Goal: Task Accomplishment & Management: Use online tool/utility

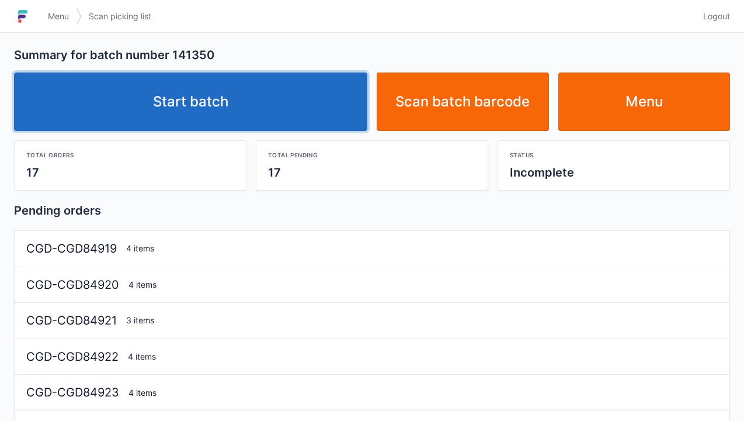
click at [184, 104] on link "Start batch" at bounding box center [190, 101] width 353 height 58
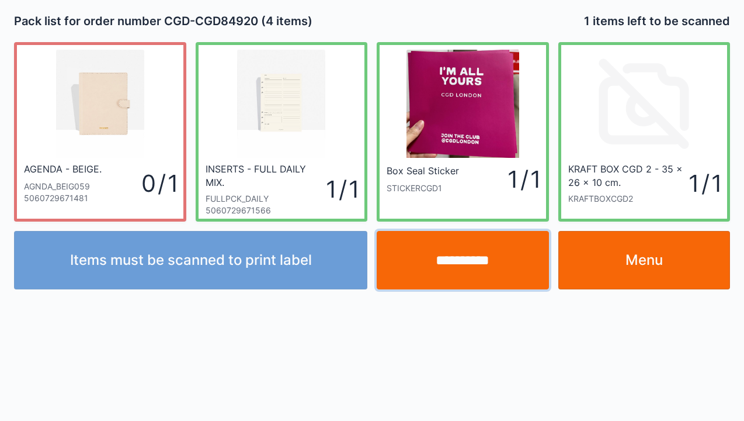
click at [453, 264] on input "**********" at bounding box center [463, 260] width 172 height 58
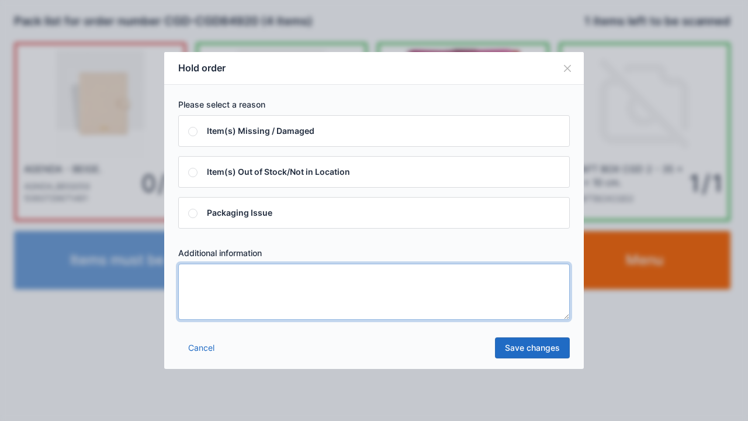
click at [198, 288] on textarea at bounding box center [373, 291] width 391 height 56
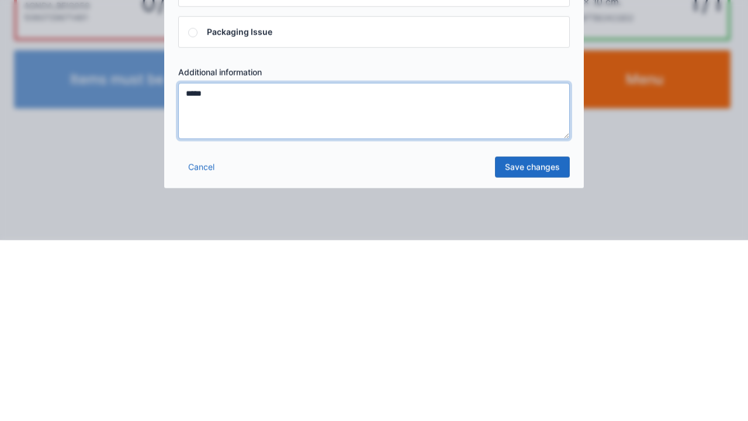
type textarea "*****"
click at [538, 356] on link "Save changes" at bounding box center [532, 347] width 75 height 21
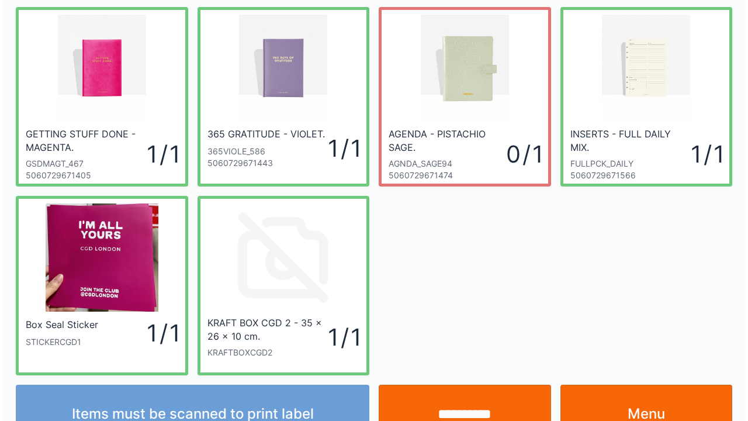
scroll to position [68, 0]
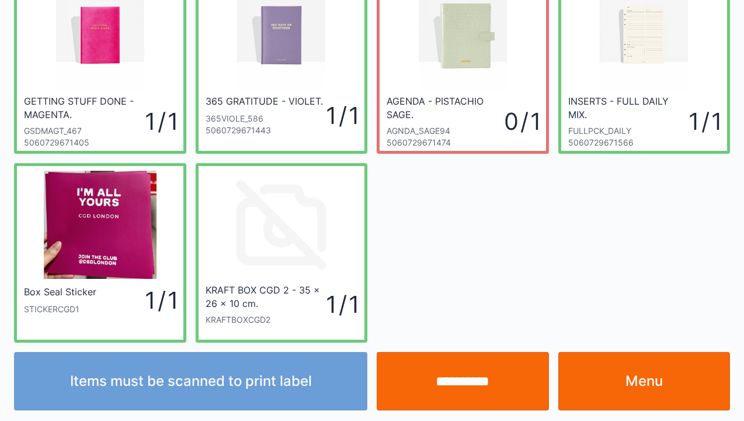
click at [459, 406] on input "**********" at bounding box center [463, 381] width 172 height 58
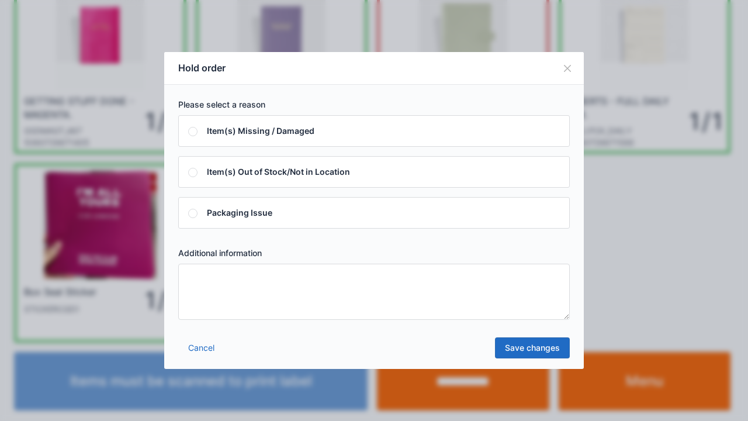
click at [192, 278] on textarea at bounding box center [373, 291] width 391 height 56
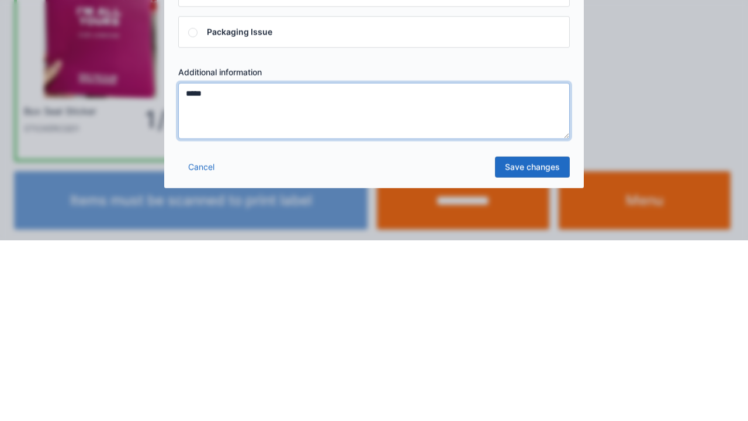
type textarea "*****"
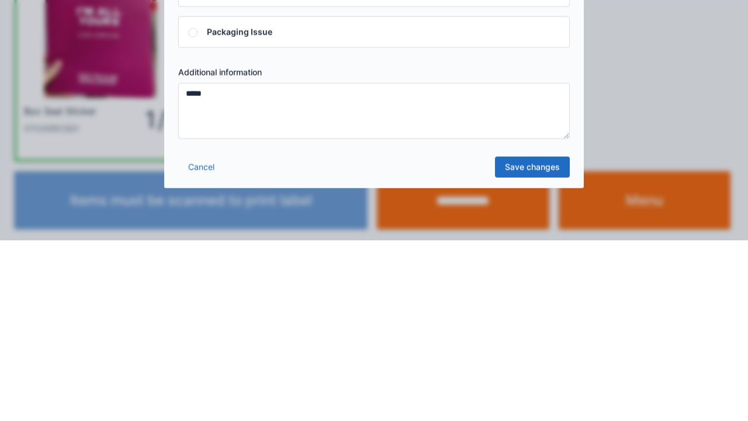
click at [531, 348] on link "Save changes" at bounding box center [532, 347] width 75 height 21
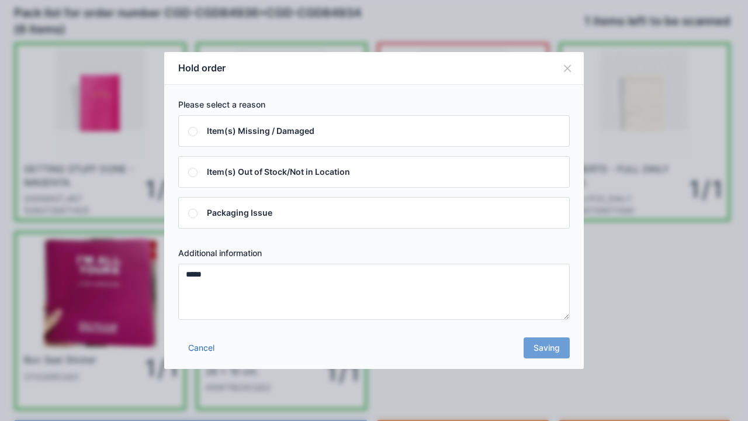
click at [543, 355] on div "Cancel Saving" at bounding box center [373, 350] width 419 height 35
click at [546, 350] on div "Cancel Saving" at bounding box center [373, 350] width 419 height 35
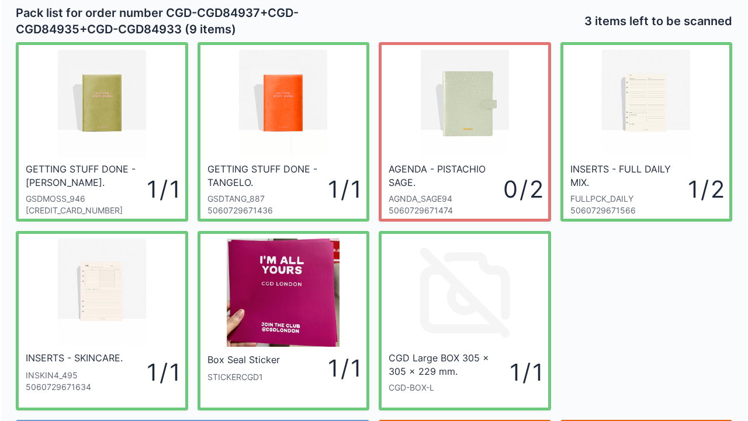
scroll to position [68, 0]
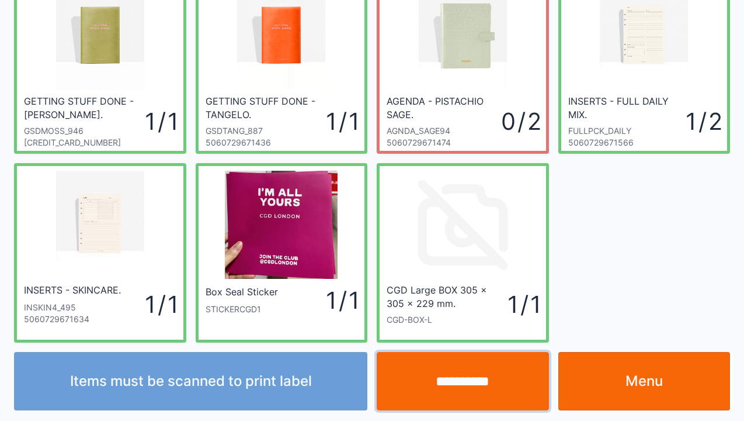
click at [471, 381] on input "**********" at bounding box center [463, 381] width 172 height 58
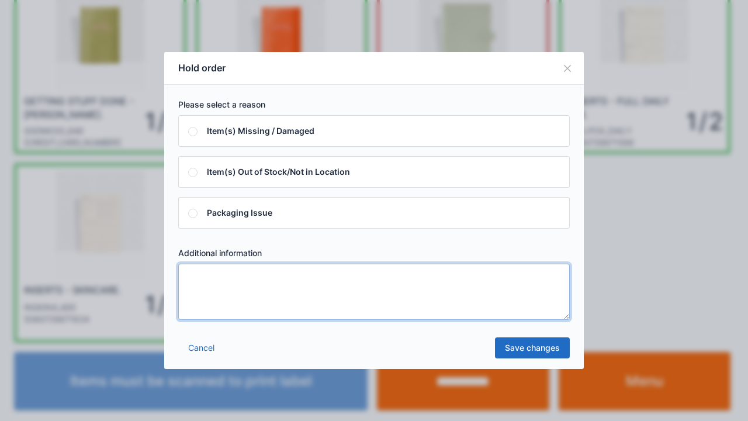
click at [198, 270] on textarea at bounding box center [373, 291] width 391 height 56
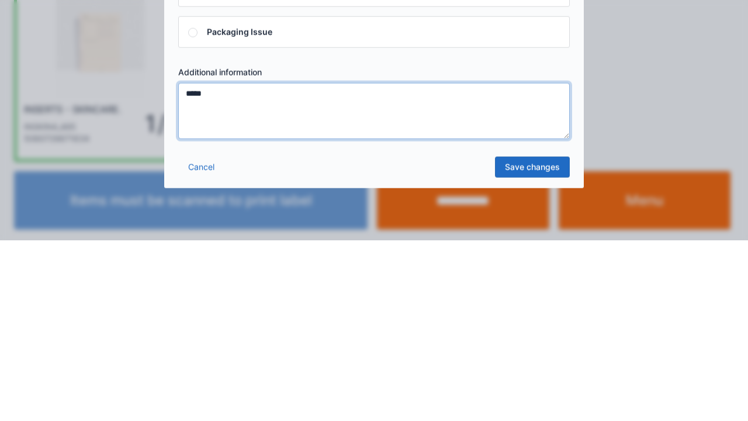
type textarea "*****"
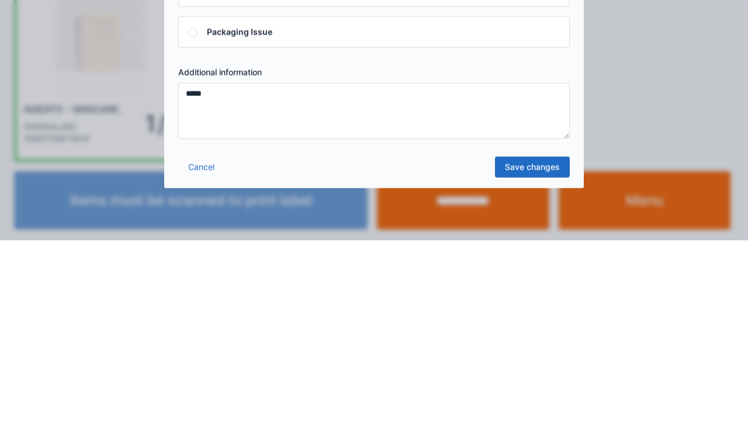
click at [537, 352] on link "Save changes" at bounding box center [532, 347] width 75 height 21
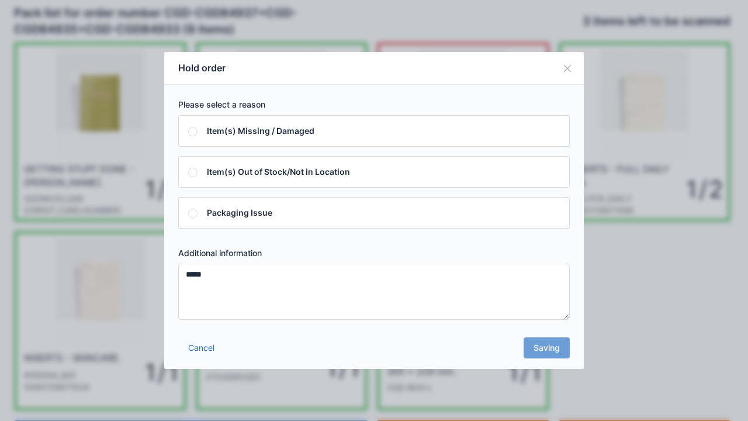
click at [544, 353] on div "Cancel Saving" at bounding box center [373, 350] width 419 height 35
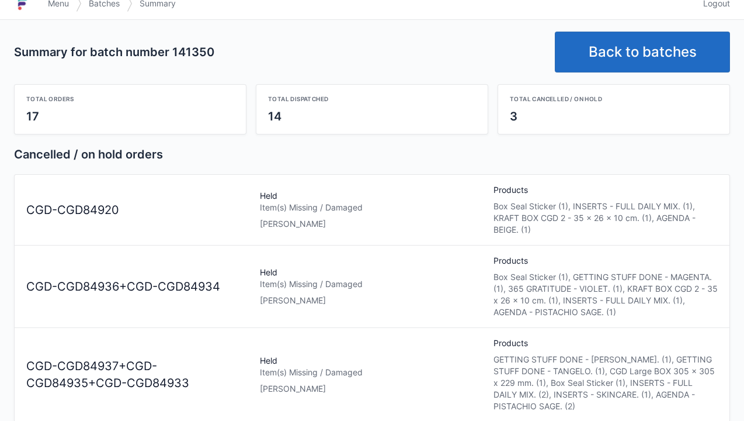
scroll to position [13, 0]
click at [304, 209] on div "Item(s) Missing / Damaged" at bounding box center [372, 207] width 224 height 12
click at [296, 218] on div "Elena" at bounding box center [372, 223] width 224 height 12
click at [617, 44] on link "Back to batches" at bounding box center [642, 51] width 175 height 41
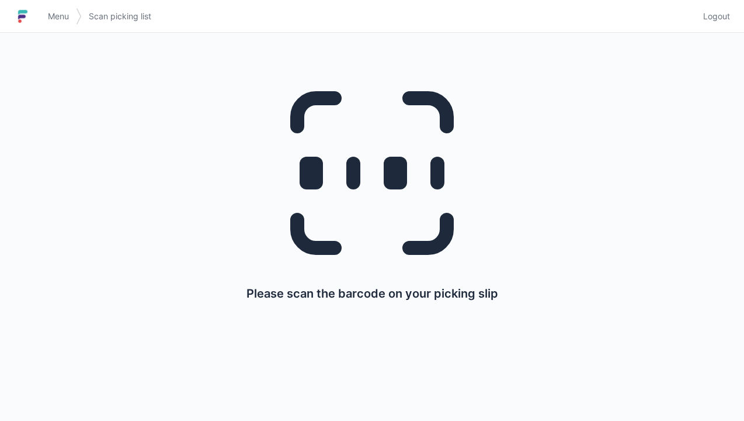
click at [57, 20] on span "Menu" at bounding box center [58, 17] width 21 height 12
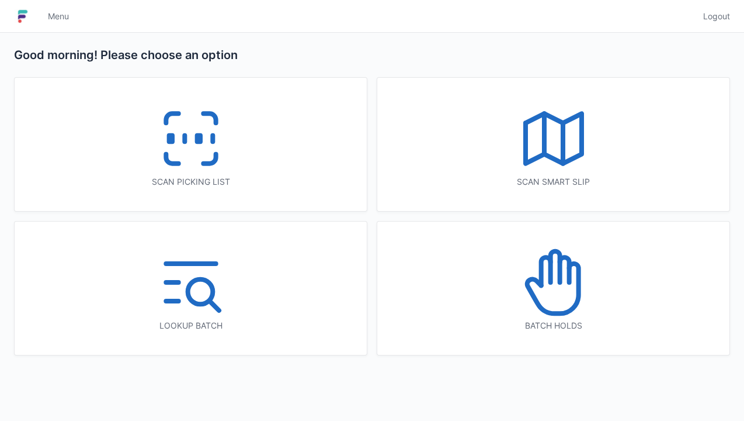
click at [560, 292] on icon at bounding box center [553, 282] width 75 height 75
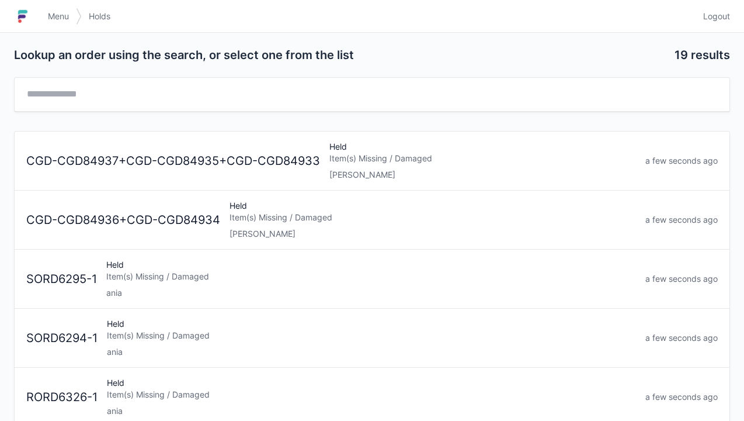
click at [317, 165] on div "CGD-CGD84937+CGD-CGD84935+CGD-CGD84933" at bounding box center [173, 160] width 303 height 17
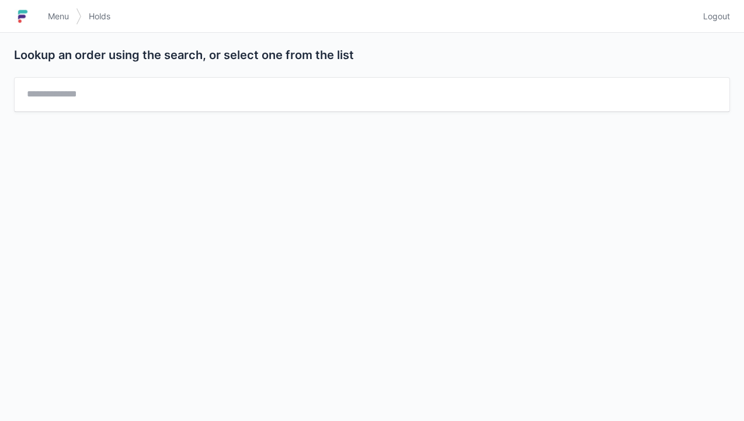
click at [54, 38] on div "Lookup an order using the search, or select one from the list" at bounding box center [372, 88] width 744 height 110
click at [63, 18] on span "Menu" at bounding box center [58, 17] width 21 height 12
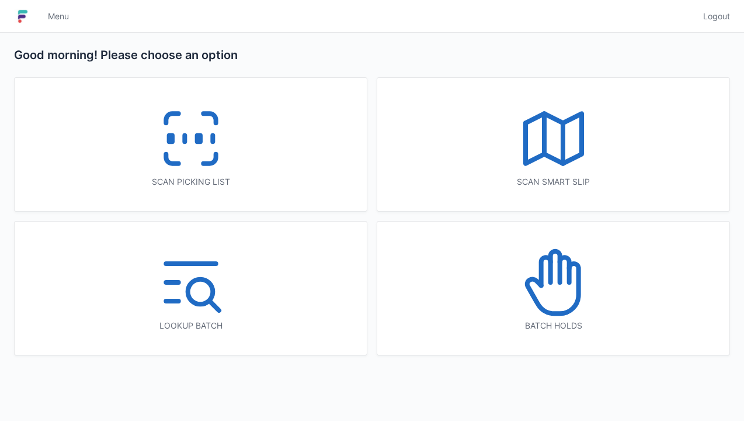
click at [359, 408] on div "Good morning! Please choose an option Scan picking list Scan smart slip Lookup …" at bounding box center [372, 227] width 744 height 388
click at [568, 293] on icon at bounding box center [553, 282] width 75 height 75
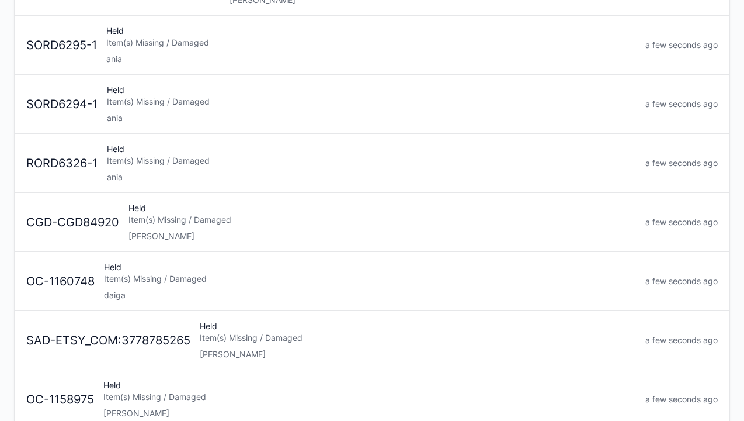
scroll to position [234, 0]
click at [188, 230] on div "Elena" at bounding box center [382, 236] width 508 height 12
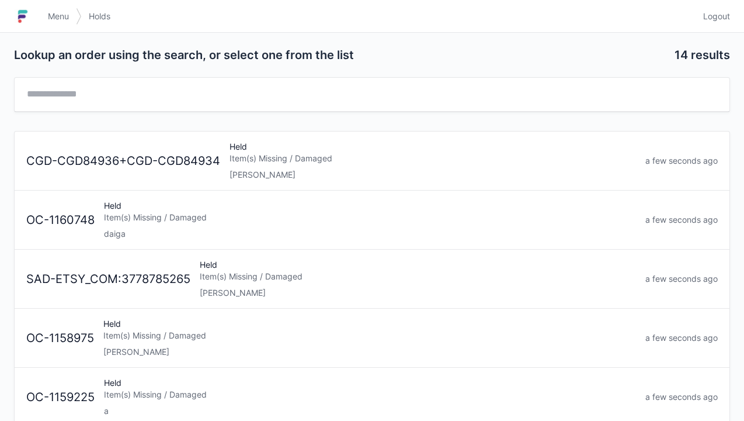
click at [243, 161] on div "Item(s) Missing / Damaged" at bounding box center [433, 158] width 406 height 12
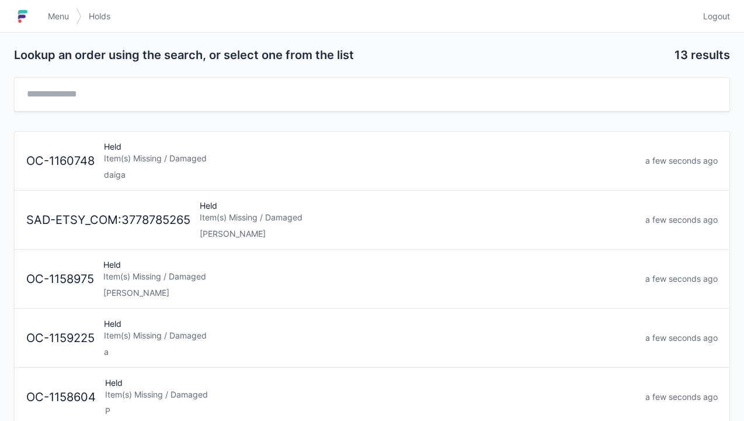
click at [271, 228] on div "Elena" at bounding box center [418, 234] width 436 height 12
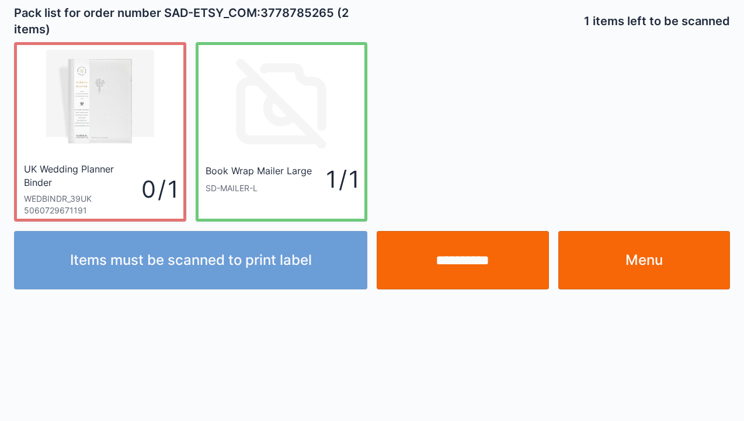
click at [658, 259] on link "Menu" at bounding box center [644, 260] width 172 height 58
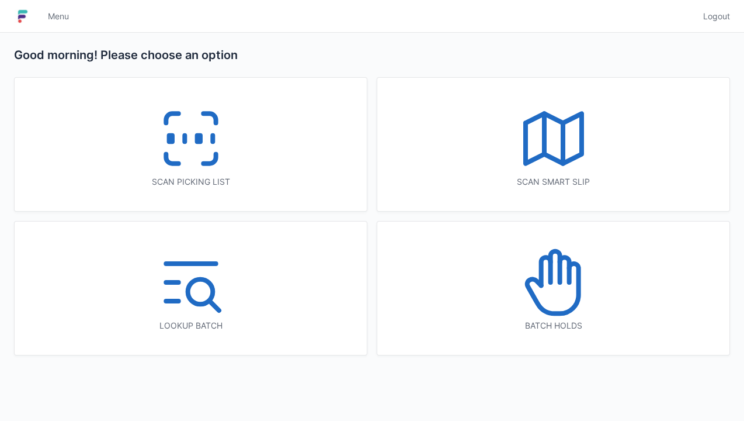
click at [564, 309] on icon at bounding box center [553, 282] width 75 height 75
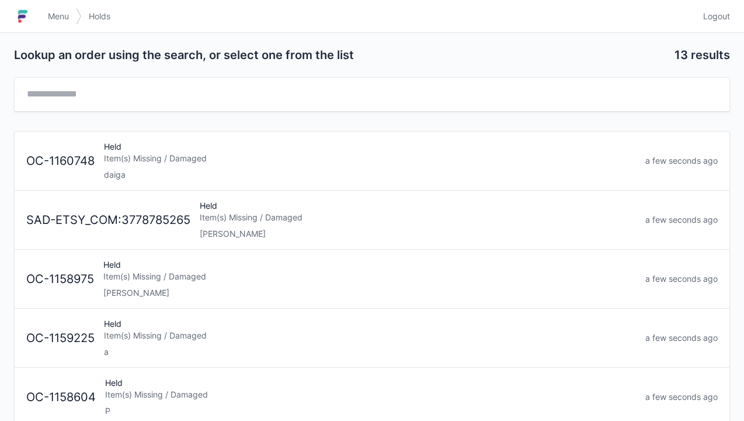
click at [60, 19] on span "Menu" at bounding box center [58, 17] width 21 height 12
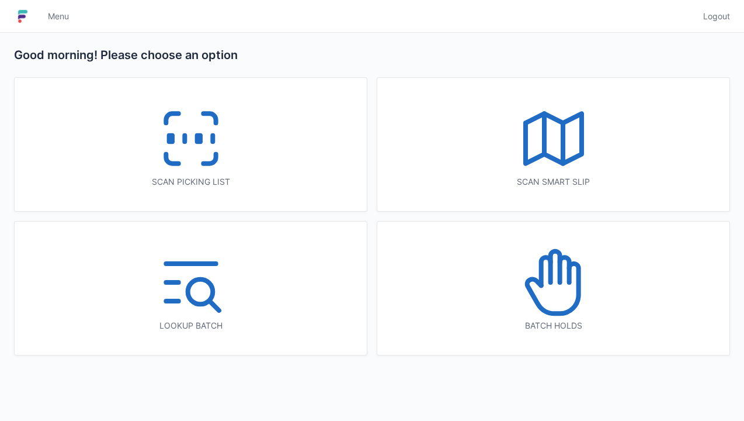
click at [185, 135] on line at bounding box center [185, 138] width 0 height 6
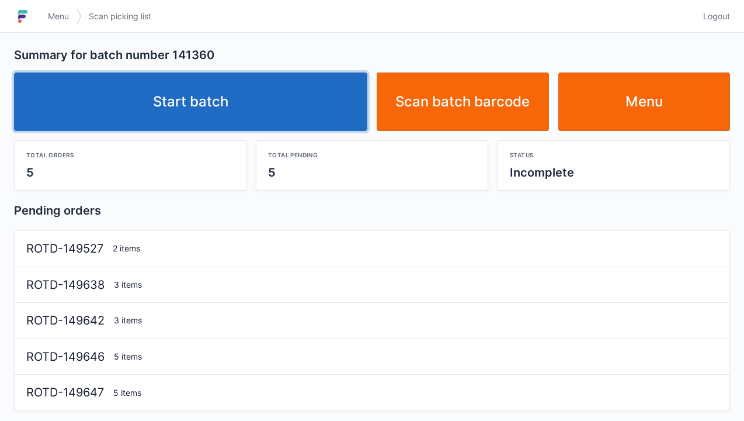
click at [229, 95] on link "Start batch" at bounding box center [190, 101] width 353 height 58
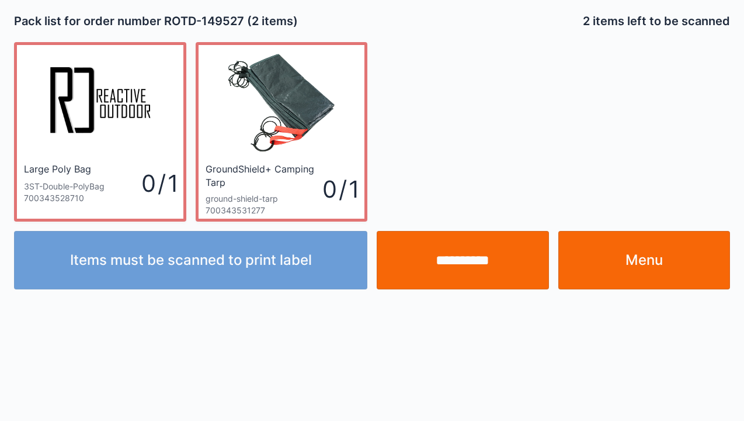
click at [640, 268] on link "Menu" at bounding box center [644, 260] width 172 height 58
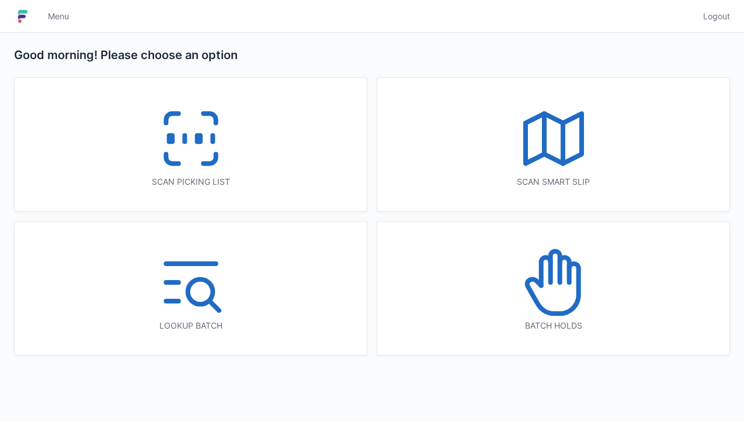
click at [185, 142] on line at bounding box center [185, 138] width 0 height 6
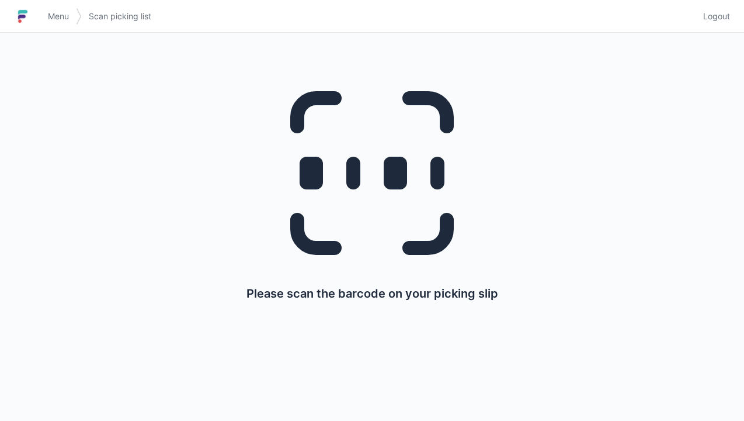
click at [57, 19] on span "Menu" at bounding box center [58, 17] width 21 height 12
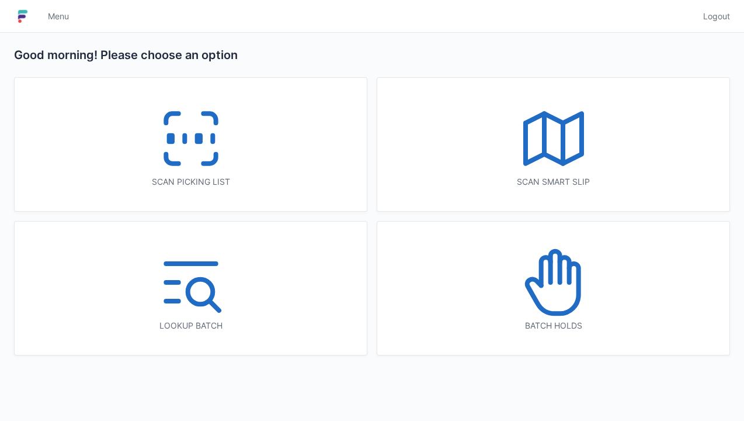
click at [186, 157] on icon at bounding box center [191, 138] width 75 height 75
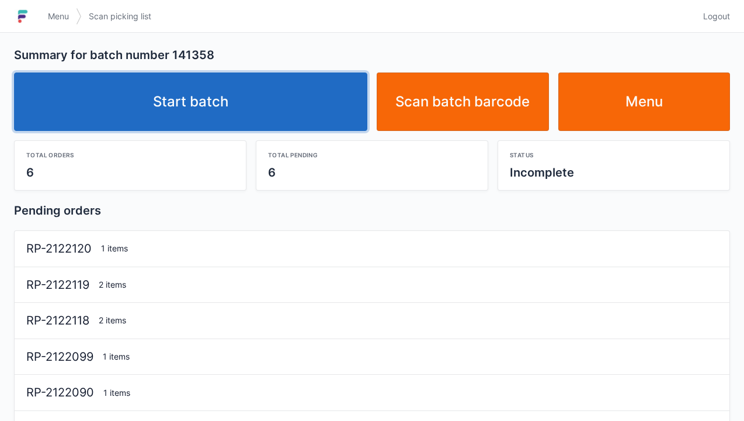
click at [206, 117] on link "Start batch" at bounding box center [190, 101] width 353 height 58
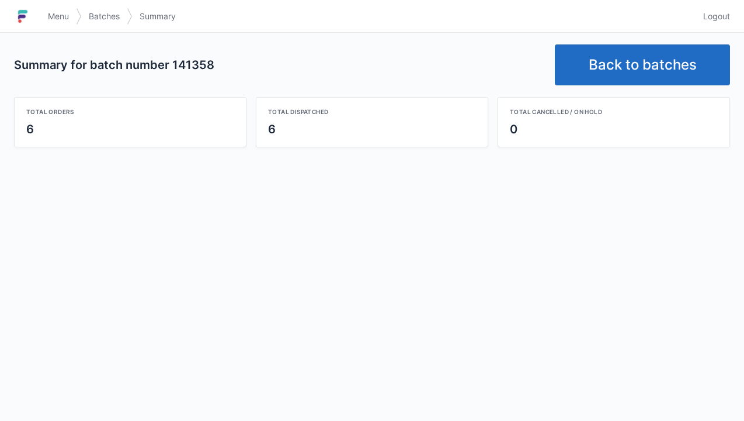
click at [623, 71] on link "Back to batches" at bounding box center [642, 64] width 175 height 41
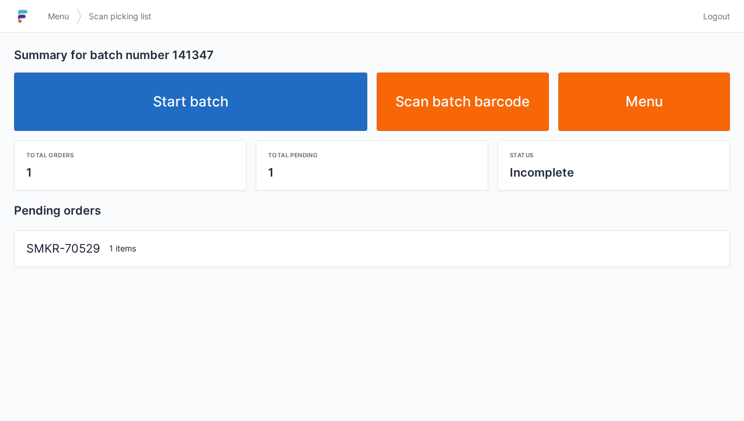
click at [235, 113] on link "Start batch" at bounding box center [190, 101] width 353 height 58
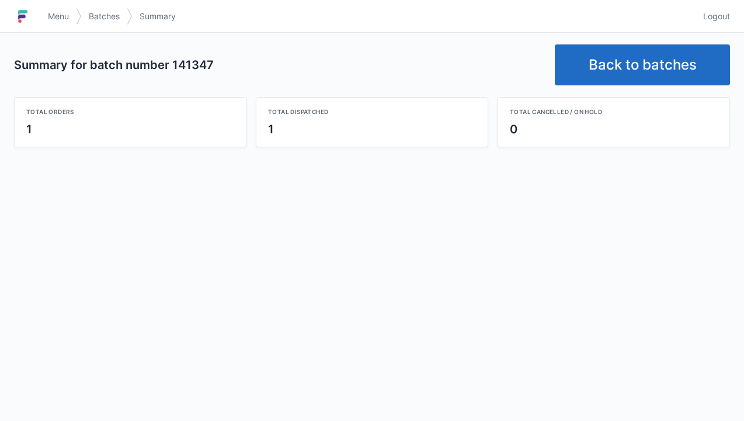
click at [649, 64] on link "Back to batches" at bounding box center [642, 64] width 175 height 41
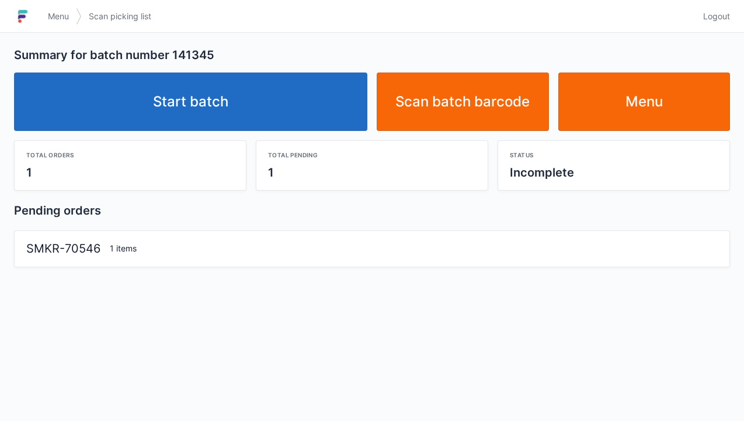
click at [232, 108] on link "Start batch" at bounding box center [190, 101] width 353 height 58
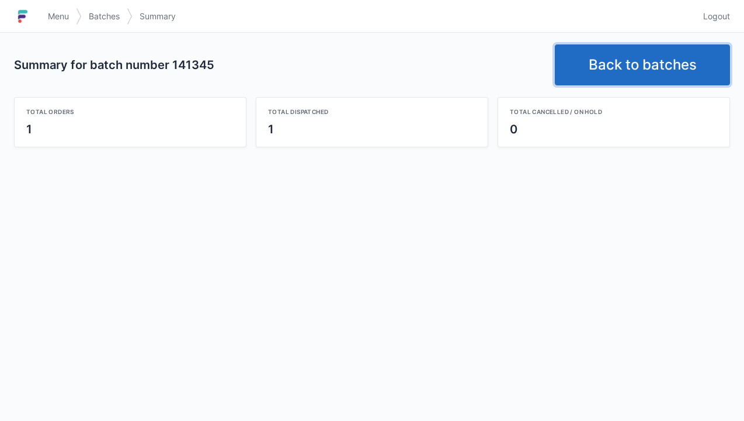
click at [631, 60] on link "Back to batches" at bounding box center [642, 64] width 175 height 41
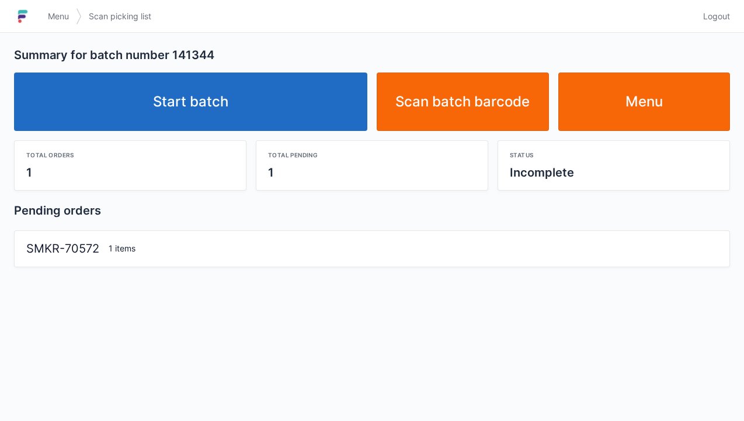
click at [224, 121] on link "Start batch" at bounding box center [190, 101] width 353 height 58
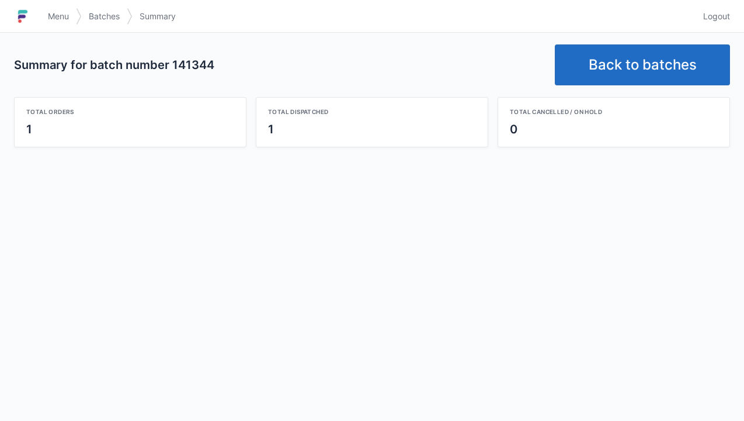
click at [620, 62] on link "Back to batches" at bounding box center [642, 64] width 175 height 41
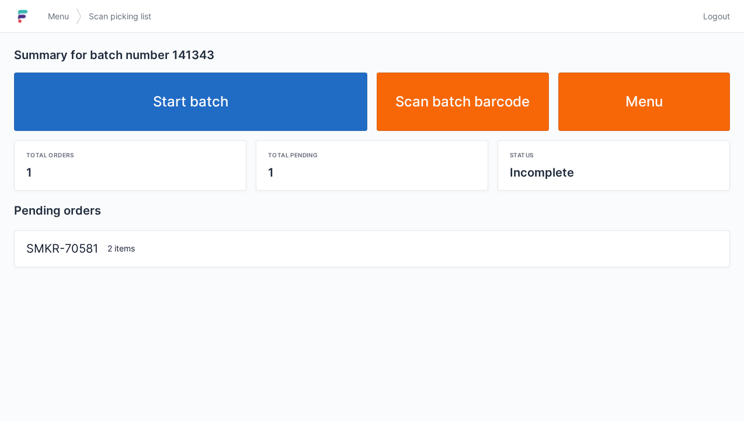
click at [238, 96] on link "Start batch" at bounding box center [190, 101] width 353 height 58
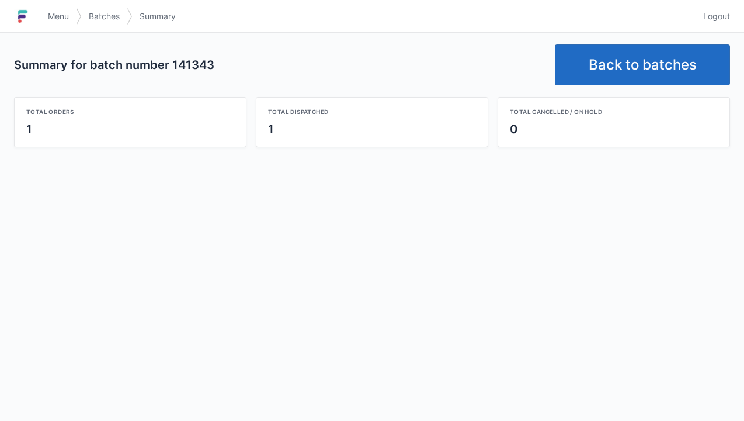
click at [629, 62] on link "Back to batches" at bounding box center [642, 64] width 175 height 41
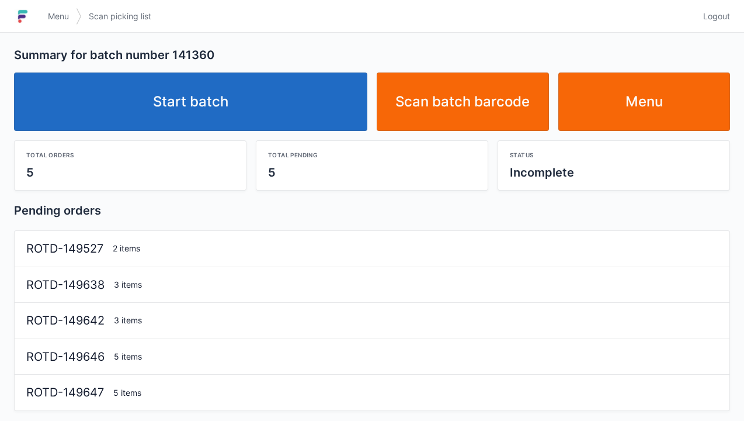
click at [211, 99] on link "Start batch" at bounding box center [190, 101] width 353 height 58
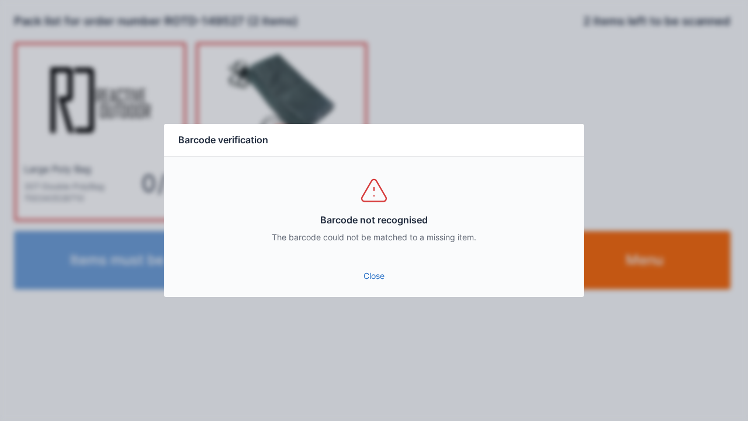
click at [373, 277] on link "Close" at bounding box center [373, 275] width 401 height 21
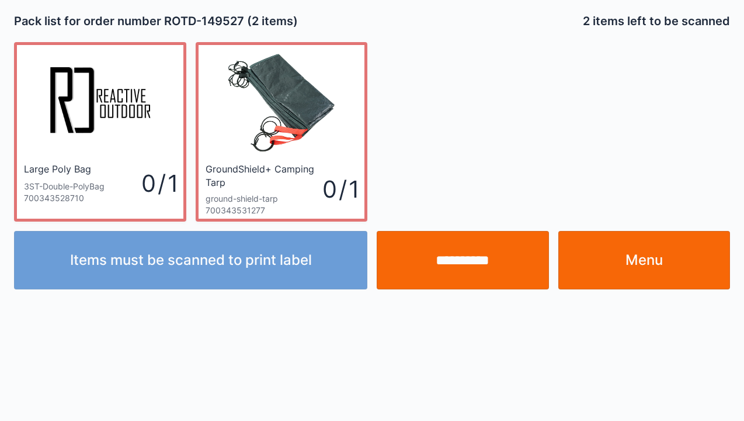
click at [639, 280] on link "Menu" at bounding box center [644, 260] width 172 height 58
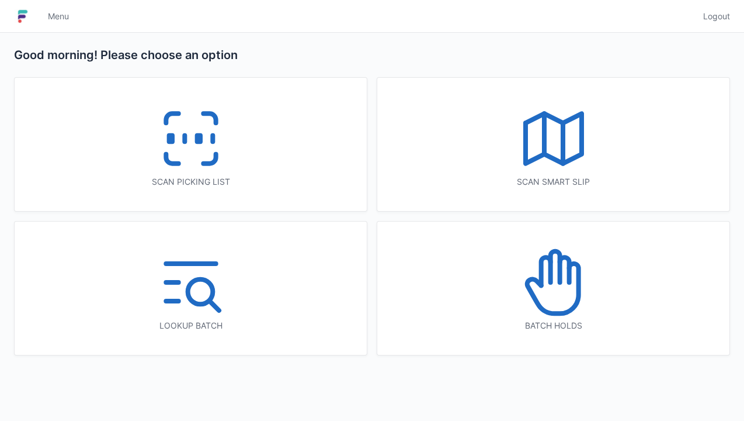
click at [190, 158] on icon at bounding box center [191, 138] width 75 height 75
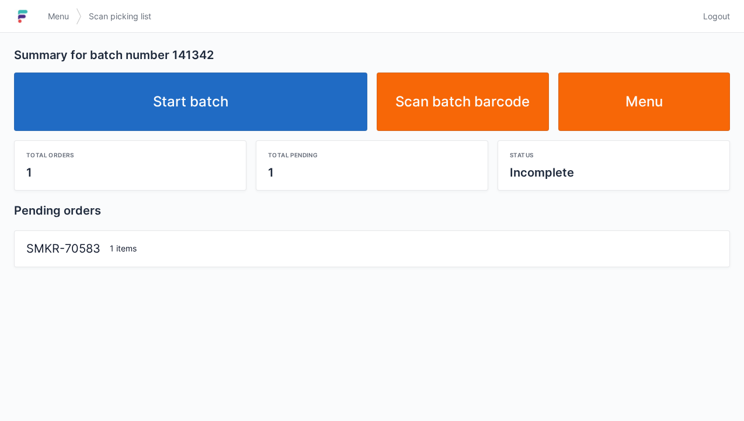
click at [224, 99] on link "Start batch" at bounding box center [190, 101] width 353 height 58
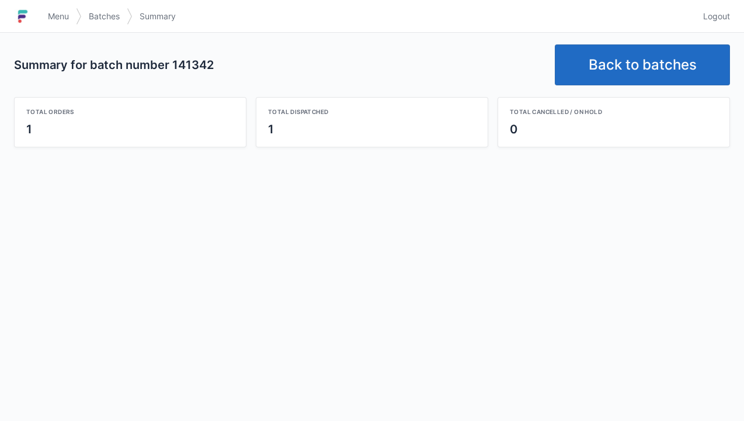
click at [617, 53] on link "Back to batches" at bounding box center [642, 64] width 175 height 41
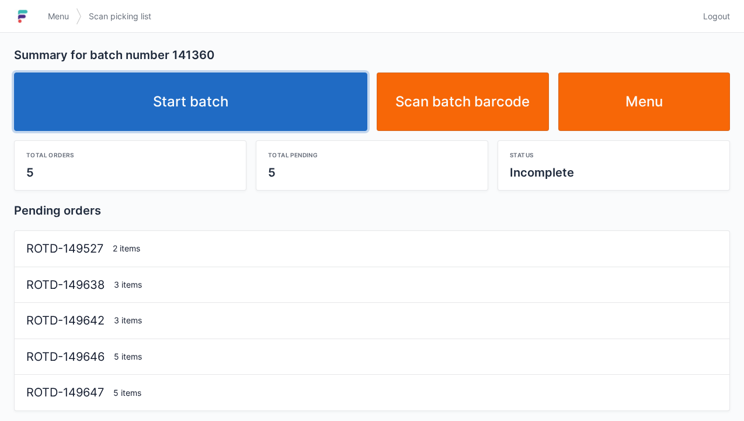
click at [208, 108] on link "Start batch" at bounding box center [190, 101] width 353 height 58
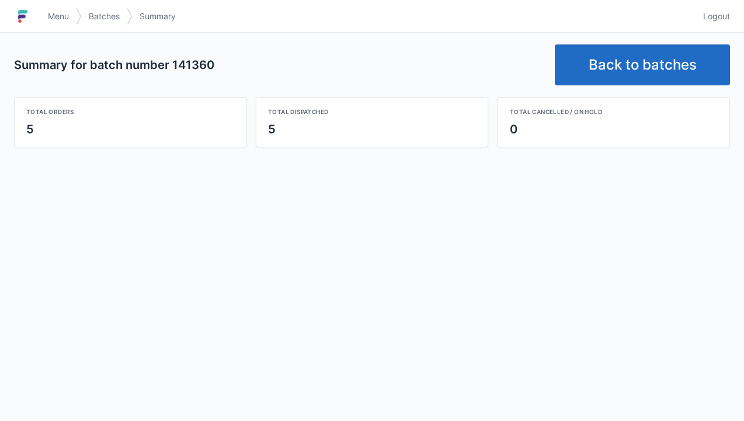
click at [625, 58] on link "Back to batches" at bounding box center [642, 64] width 175 height 41
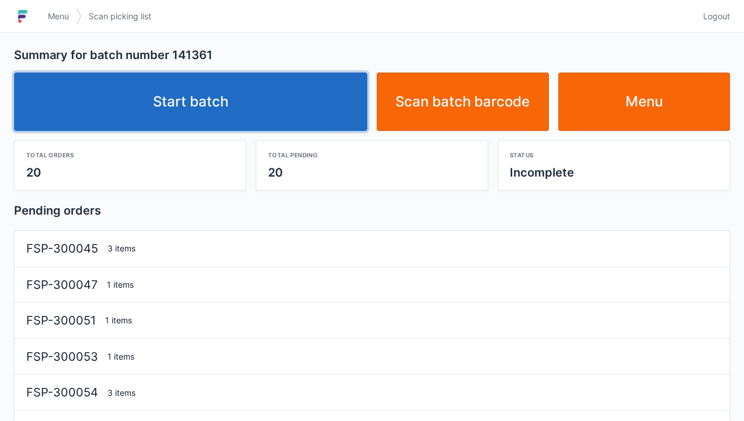
click at [197, 114] on link "Start batch" at bounding box center [190, 101] width 353 height 58
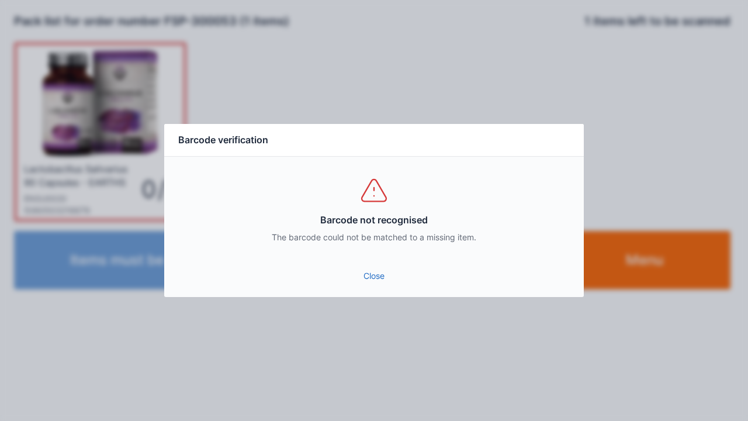
click at [374, 273] on link "Close" at bounding box center [373, 275] width 401 height 21
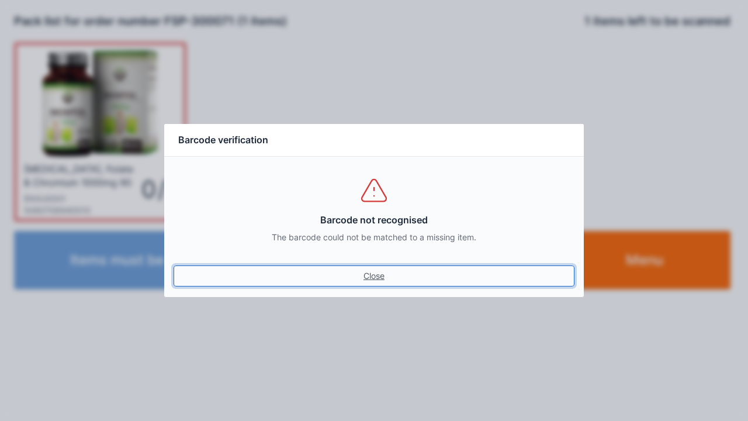
click at [380, 270] on link "Close" at bounding box center [373, 275] width 401 height 21
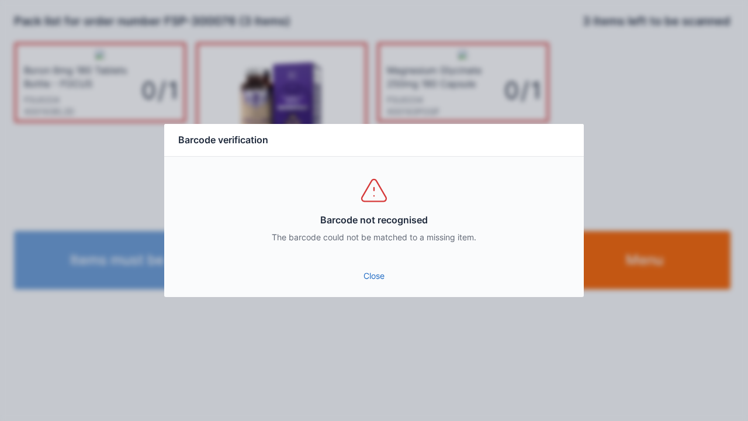
click at [370, 271] on link "Close" at bounding box center [373, 275] width 401 height 21
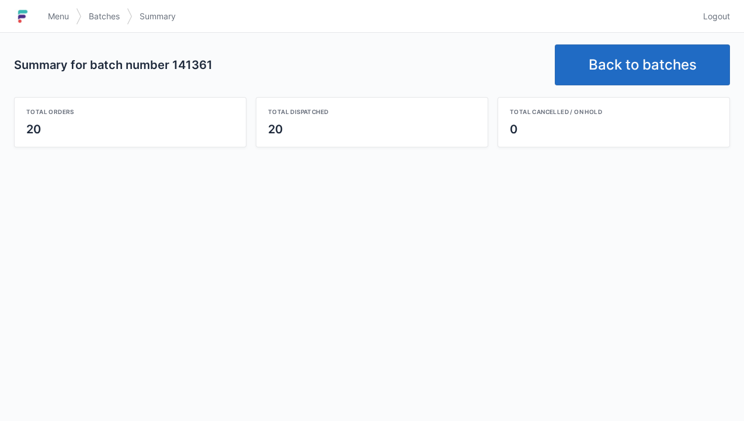
click at [638, 69] on link "Back to batches" at bounding box center [642, 64] width 175 height 41
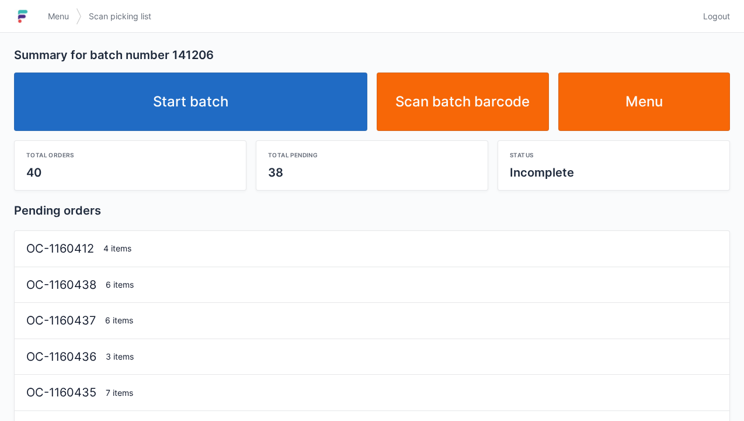
click at [251, 83] on link "Start batch" at bounding box center [190, 101] width 353 height 58
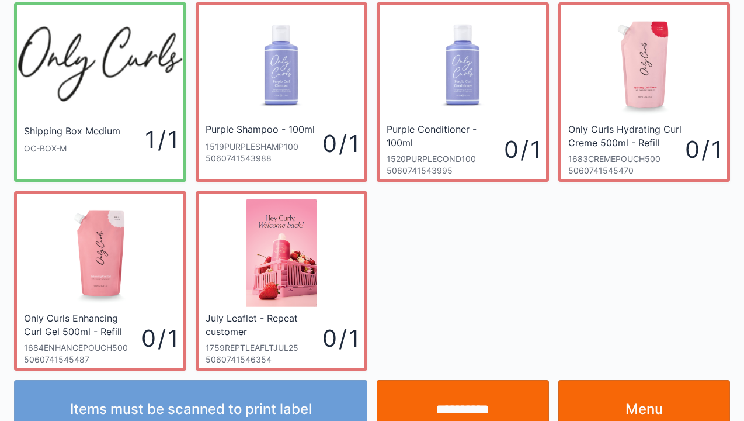
scroll to position [68, 0]
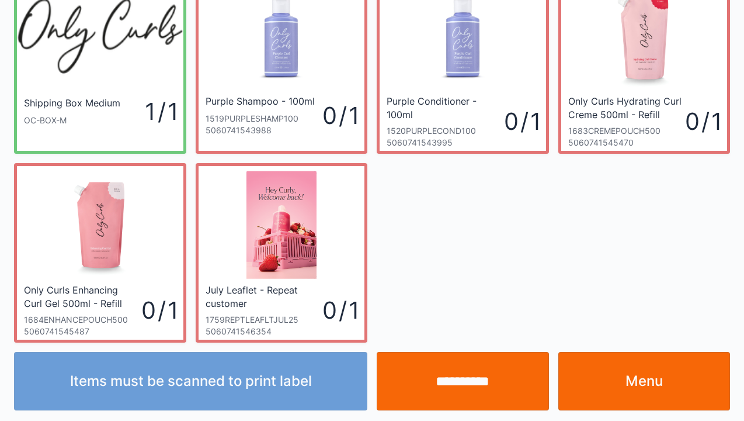
click at [646, 390] on link "Menu" at bounding box center [644, 381] width 172 height 58
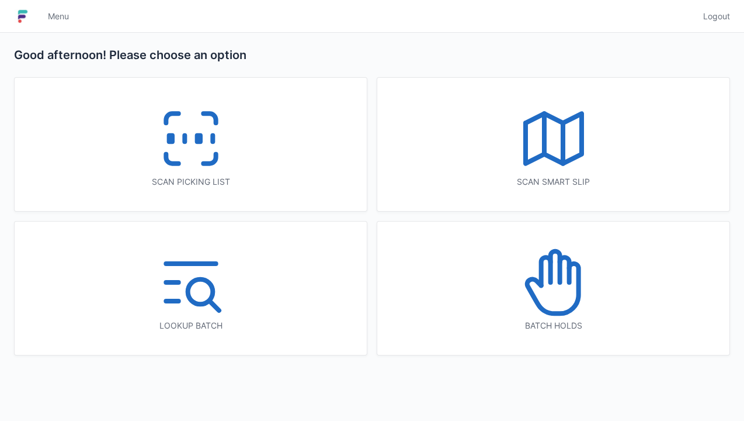
click at [562, 302] on icon at bounding box center [553, 282] width 75 height 75
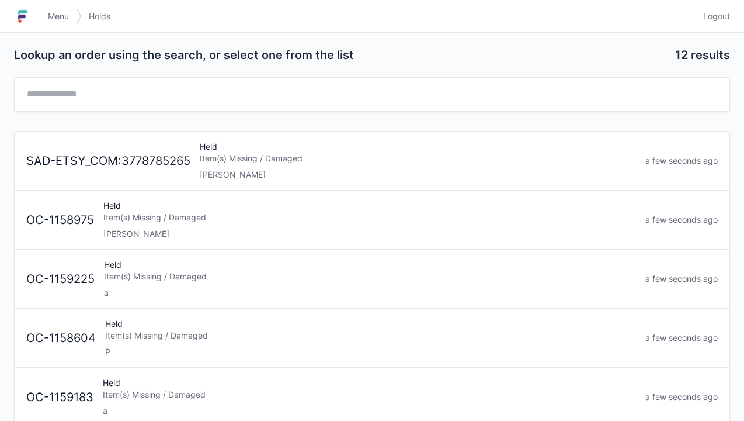
click at [257, 179] on div "[PERSON_NAME]" at bounding box center [418, 175] width 436 height 12
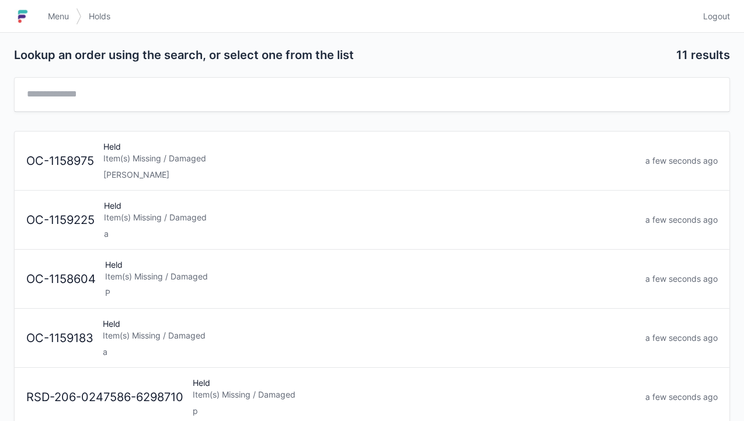
click at [61, 20] on span "Menu" at bounding box center [58, 17] width 21 height 12
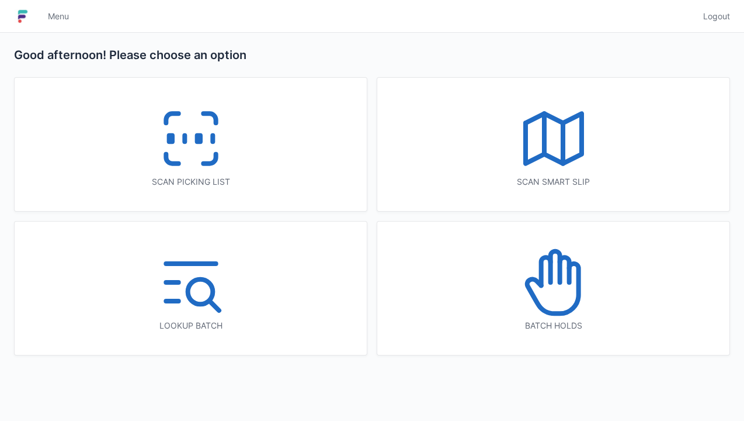
click at [197, 141] on rect at bounding box center [198, 138] width 3 height 6
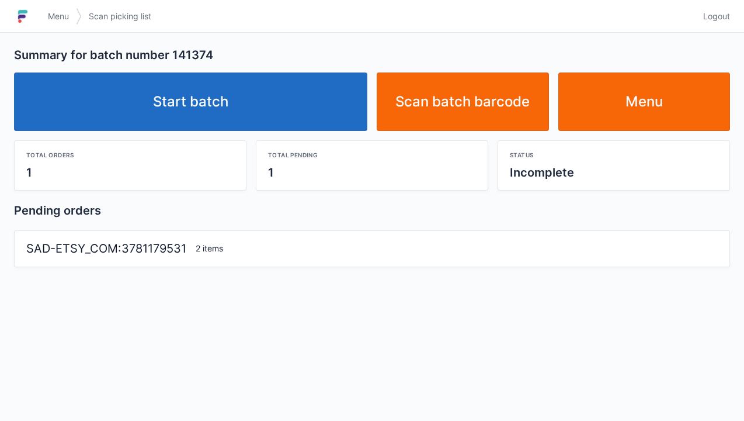
click at [210, 93] on link "Start batch" at bounding box center [190, 101] width 353 height 58
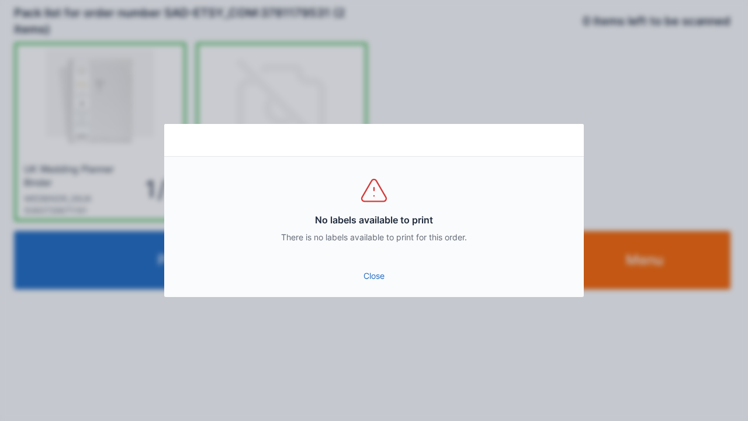
click at [371, 284] on link "Close" at bounding box center [373, 275] width 401 height 21
click at [369, 304] on div "Barcode verification Barcode not recognised The barcode could not be matched to…" at bounding box center [374, 210] width 748 height 421
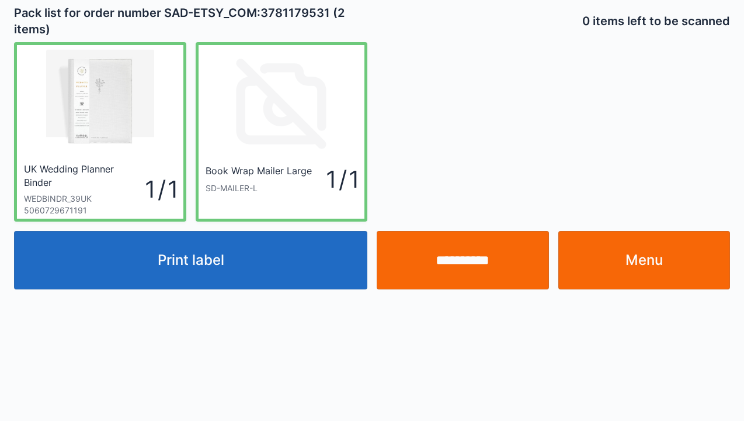
click at [220, 265] on button "Print label" at bounding box center [190, 260] width 353 height 58
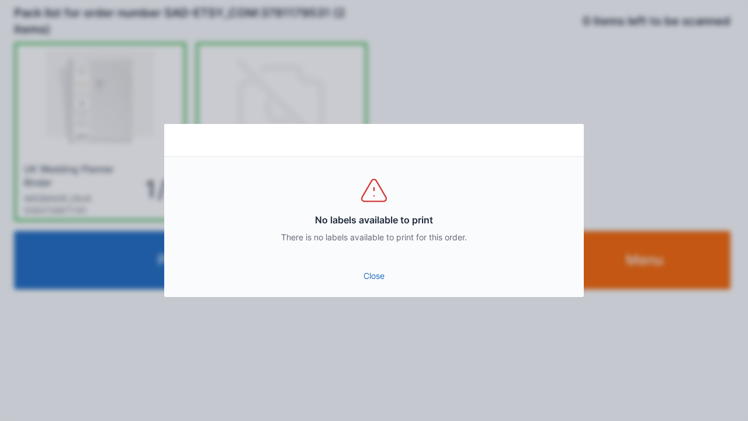
click at [371, 277] on link "Close" at bounding box center [373, 275] width 401 height 21
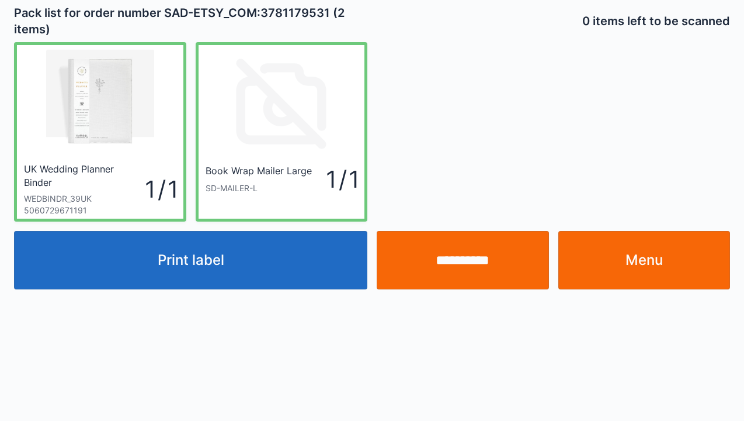
click at [468, 266] on input "**********" at bounding box center [463, 260] width 172 height 58
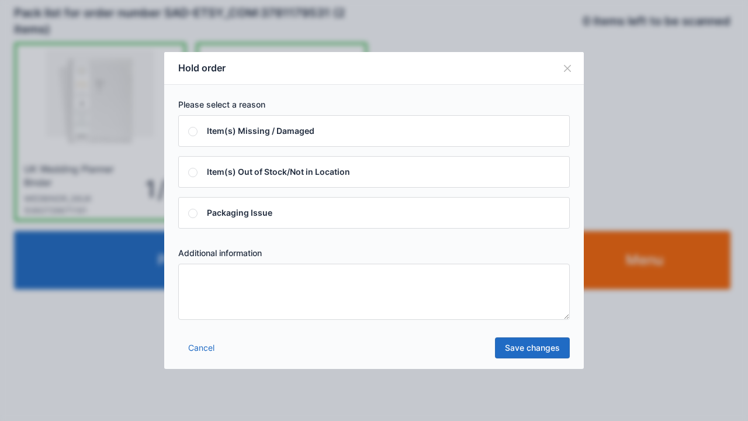
click at [192, 286] on textarea at bounding box center [373, 291] width 391 height 56
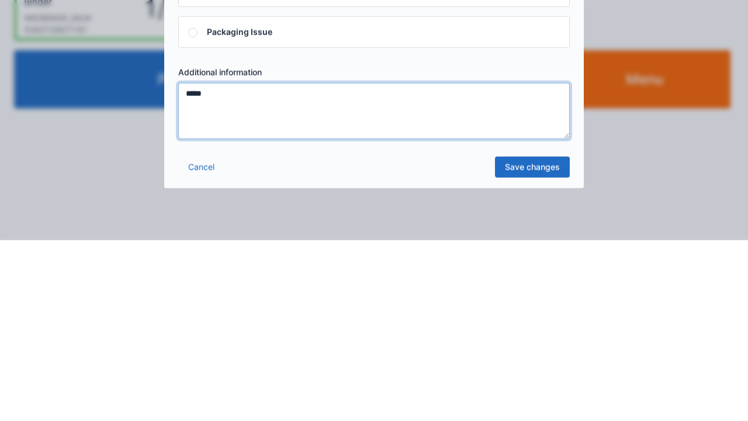
type textarea "*****"
click at [524, 354] on link "Save changes" at bounding box center [532, 347] width 75 height 21
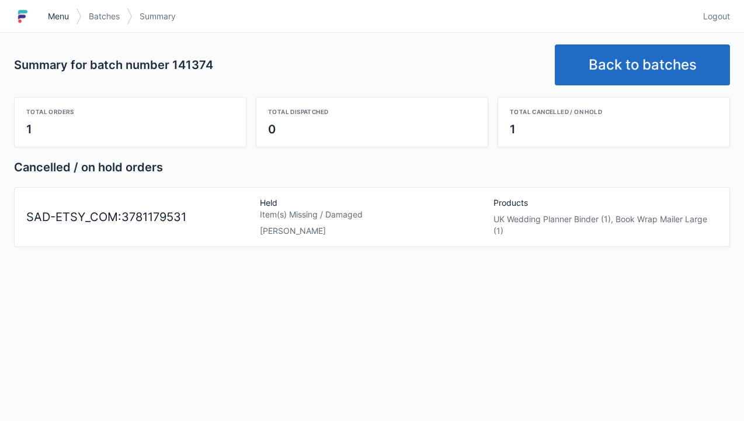
click at [67, 13] on span "Menu" at bounding box center [58, 17] width 21 height 12
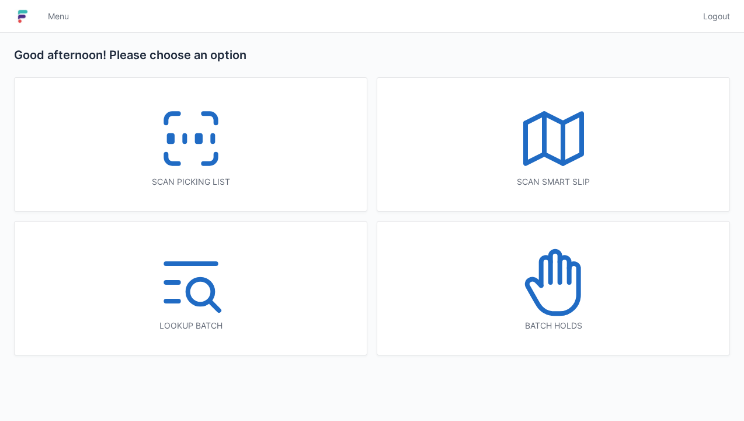
click at [199, 142] on rect at bounding box center [198, 138] width 3 height 6
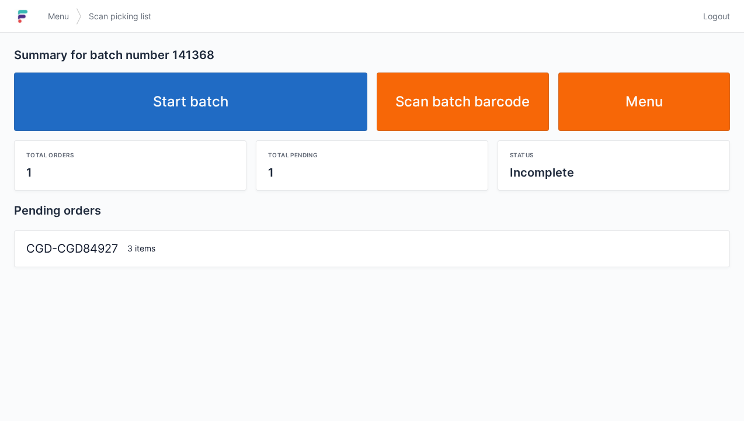
click at [230, 120] on link "Start batch" at bounding box center [190, 101] width 353 height 58
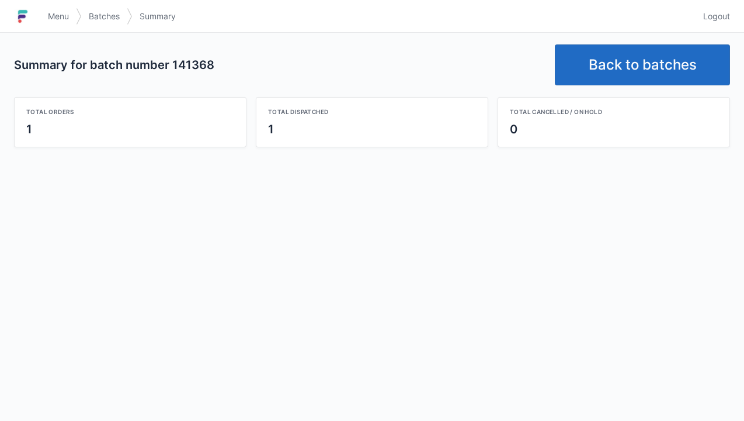
click at [633, 62] on link "Back to batches" at bounding box center [642, 64] width 175 height 41
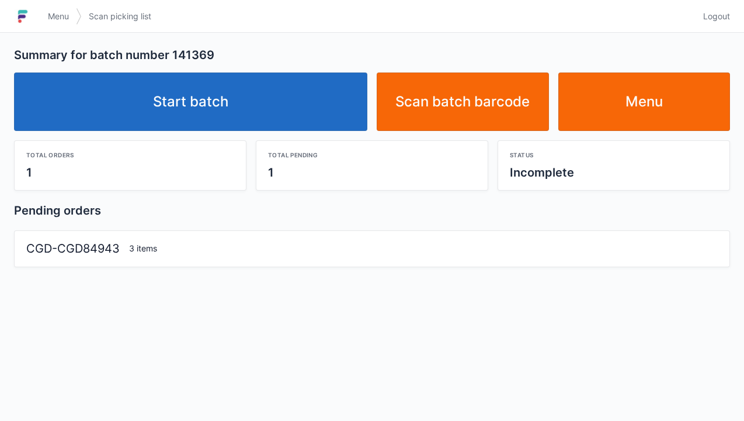
click at [210, 99] on link "Start batch" at bounding box center [190, 101] width 353 height 58
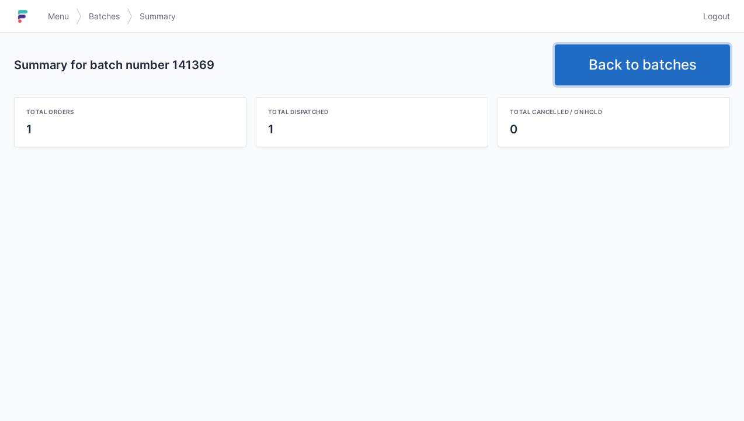
click at [624, 66] on link "Back to batches" at bounding box center [642, 64] width 175 height 41
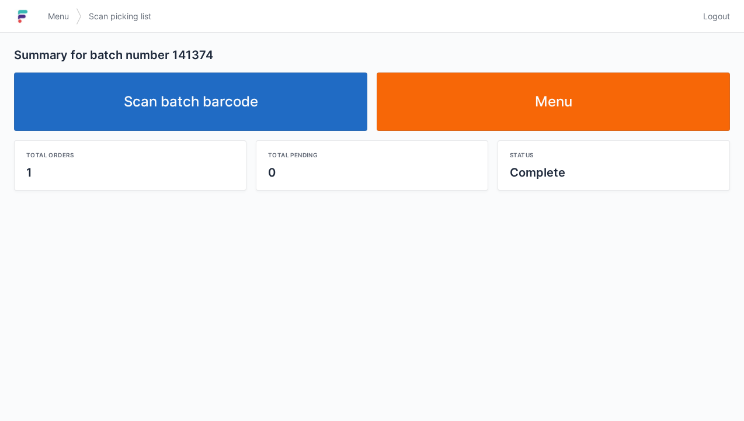
click at [228, 106] on link "Scan batch barcode" at bounding box center [190, 101] width 353 height 58
click at [188, 106] on link "Scan batch barcode" at bounding box center [190, 101] width 353 height 58
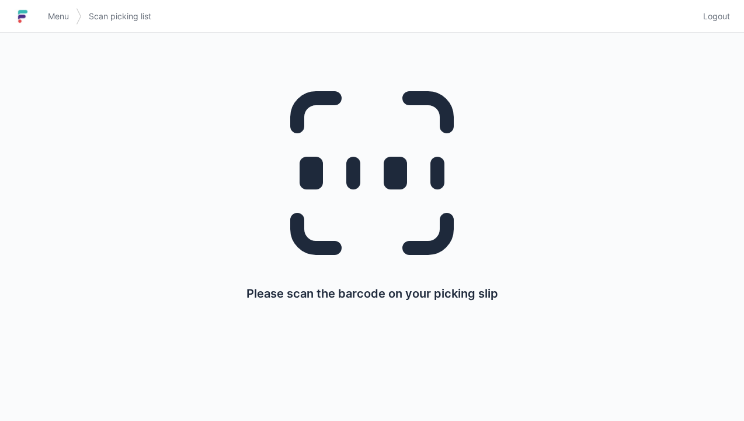
click at [65, 19] on span "Menu" at bounding box center [58, 17] width 21 height 12
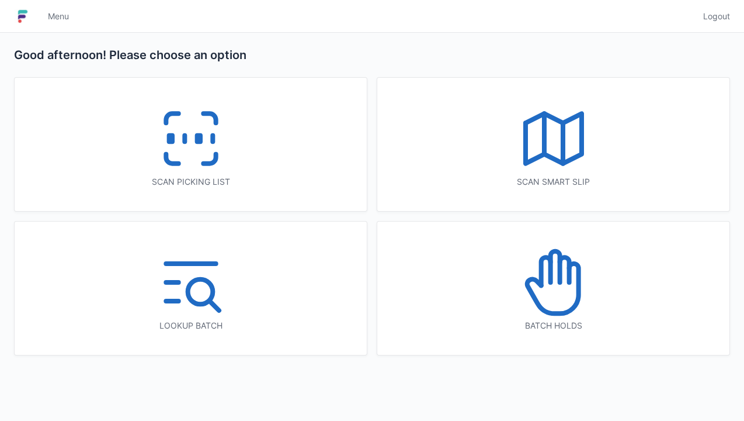
click at [550, 305] on icon at bounding box center [553, 282] width 75 height 75
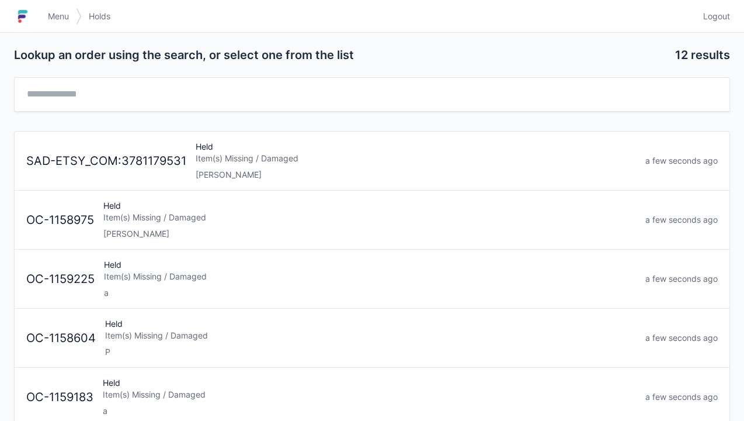
click at [239, 169] on div "Elena" at bounding box center [416, 175] width 440 height 12
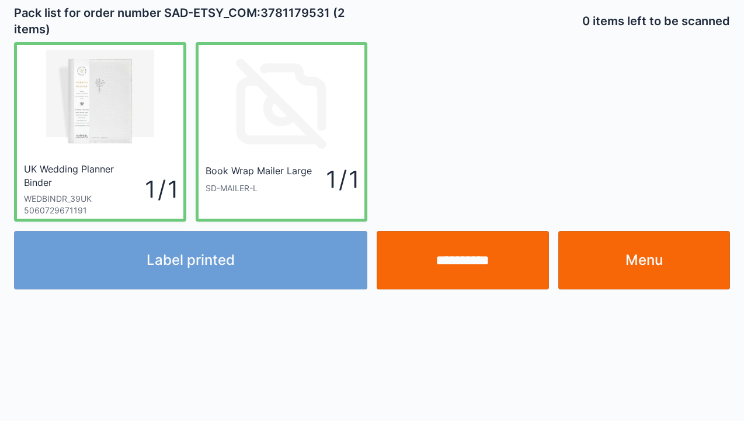
click at [220, 272] on div "Label printed" at bounding box center [190, 260] width 363 height 58
click at [231, 266] on div "Label printed" at bounding box center [190, 260] width 363 height 58
click at [210, 260] on div "Label printed" at bounding box center [190, 260] width 363 height 58
click at [227, 264] on div "Label printed" at bounding box center [190, 260] width 363 height 58
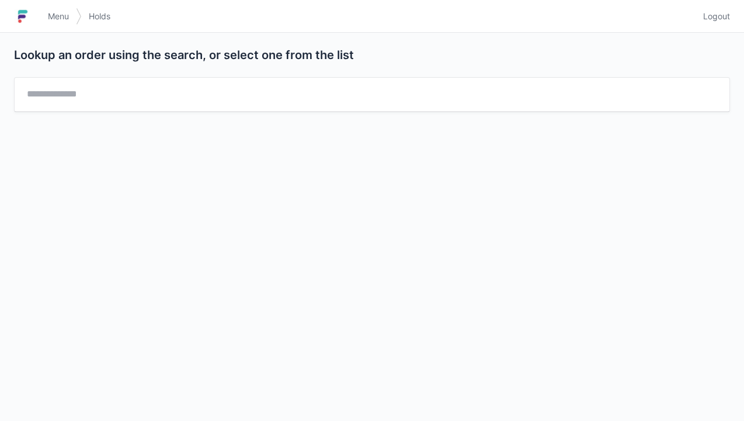
click at [65, 20] on span "Menu" at bounding box center [58, 17] width 21 height 12
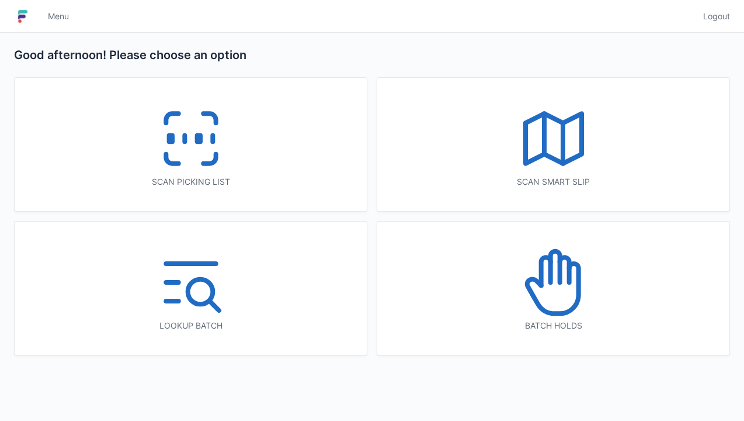
click at [206, 160] on icon at bounding box center [191, 138] width 75 height 75
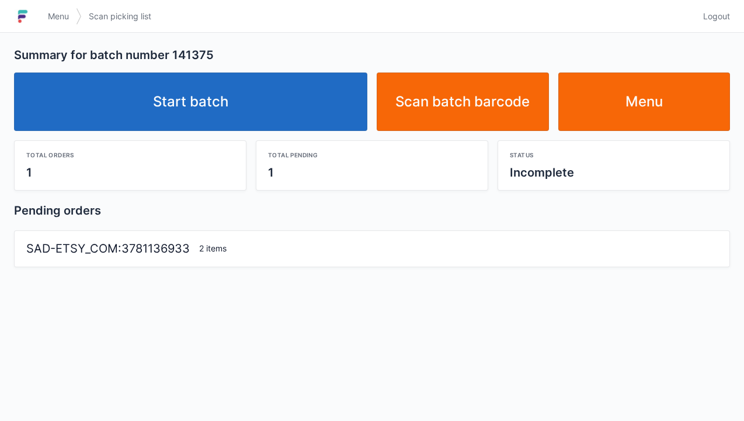
click at [202, 117] on link "Start batch" at bounding box center [190, 101] width 353 height 58
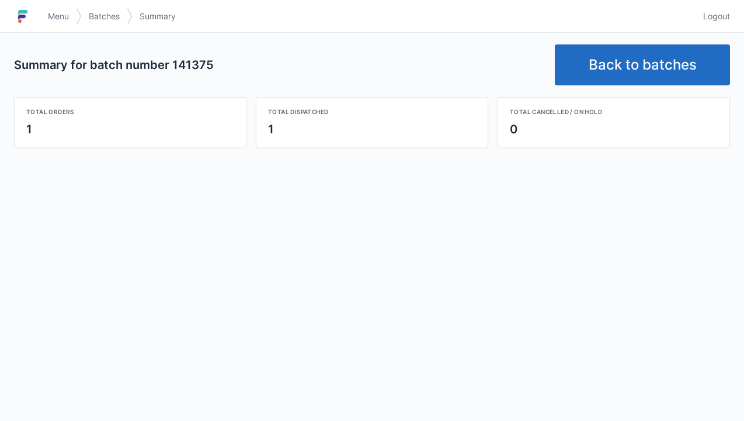
click at [655, 68] on link "Back to batches" at bounding box center [642, 64] width 175 height 41
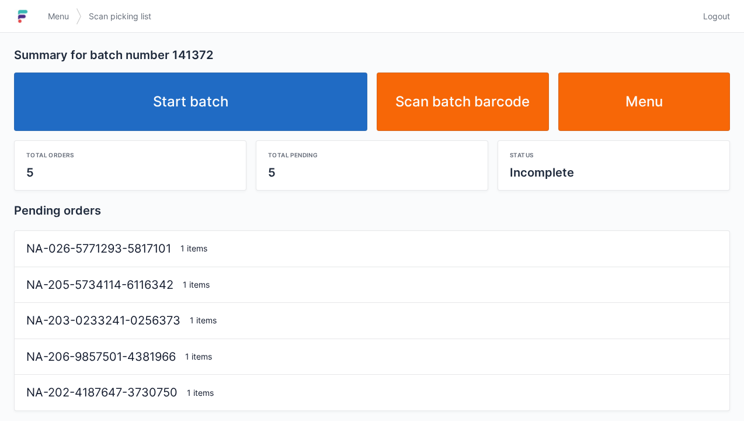
click at [207, 105] on link "Start batch" at bounding box center [190, 101] width 353 height 58
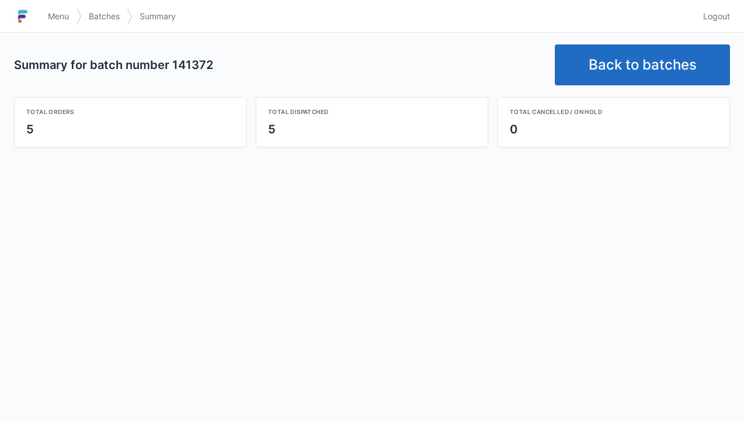
click at [640, 67] on link "Back to batches" at bounding box center [642, 64] width 175 height 41
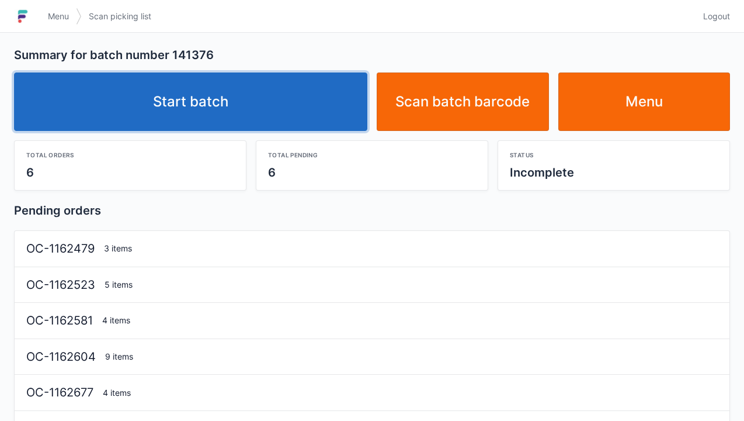
click at [253, 118] on link "Start batch" at bounding box center [190, 101] width 353 height 58
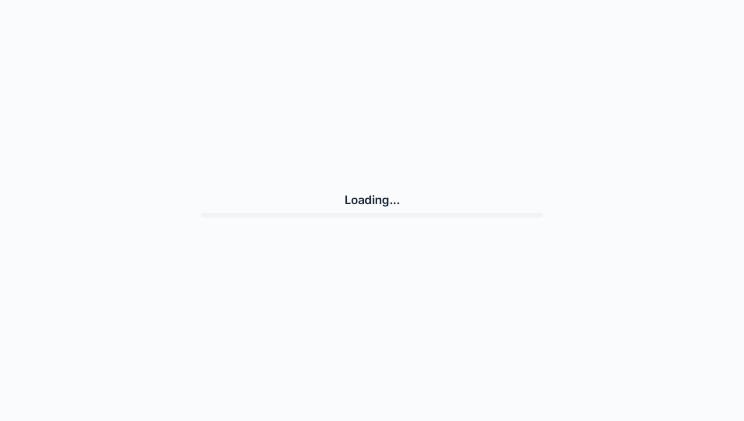
click at [209, 121] on div "Loading..." at bounding box center [372, 204] width 716 height 399
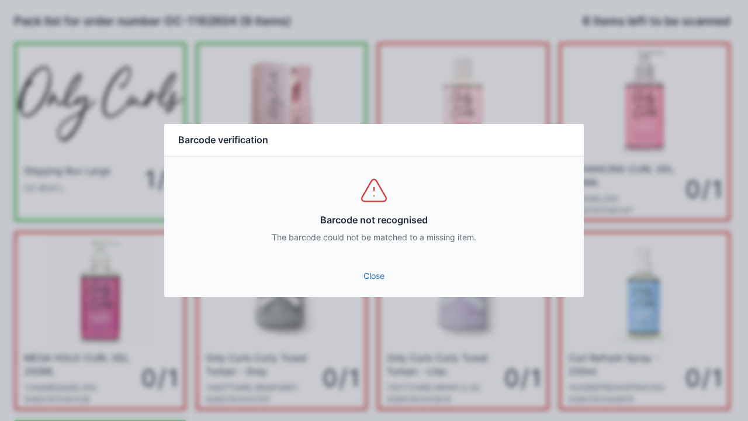
click at [371, 271] on link "Close" at bounding box center [373, 275] width 401 height 21
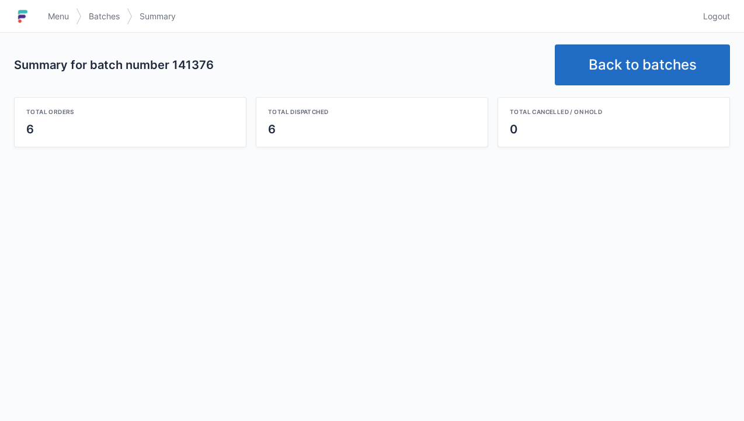
click at [620, 63] on link "Back to batches" at bounding box center [642, 64] width 175 height 41
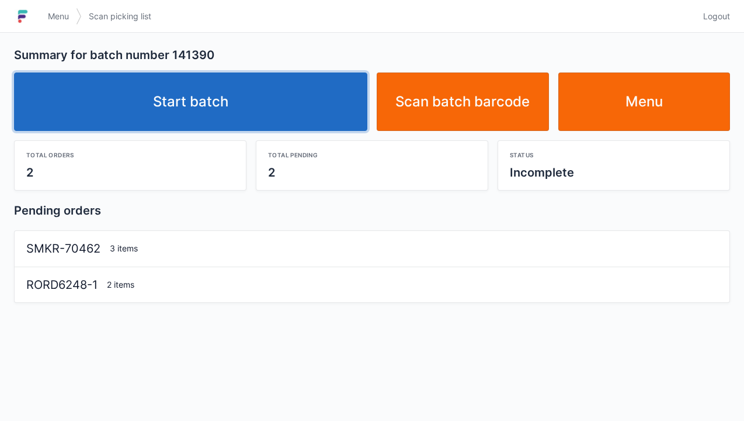
click at [239, 109] on link "Start batch" at bounding box center [190, 101] width 353 height 58
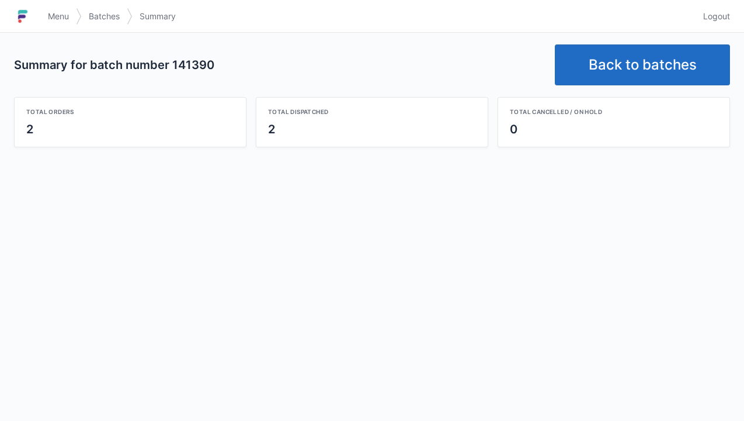
click at [648, 66] on link "Back to batches" at bounding box center [642, 64] width 175 height 41
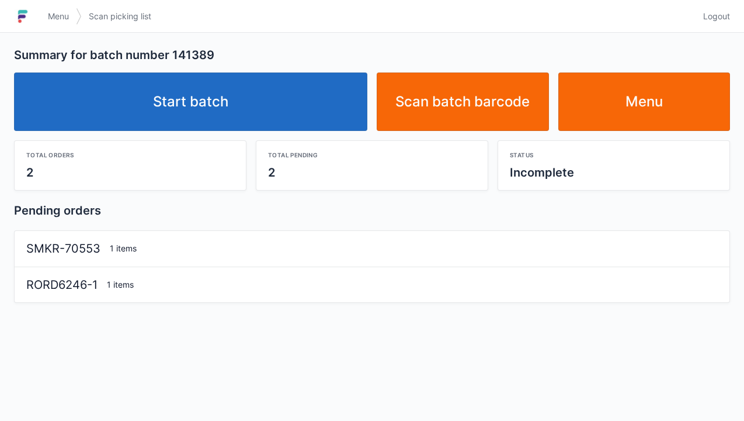
click at [231, 113] on link "Start batch" at bounding box center [190, 101] width 353 height 58
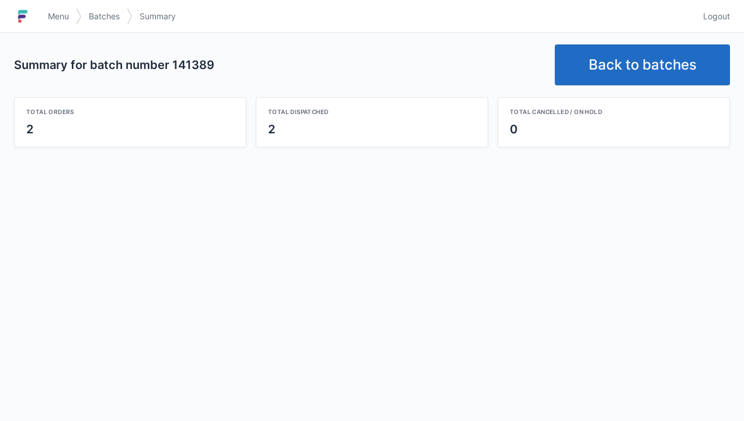
click at [643, 60] on link "Back to batches" at bounding box center [642, 64] width 175 height 41
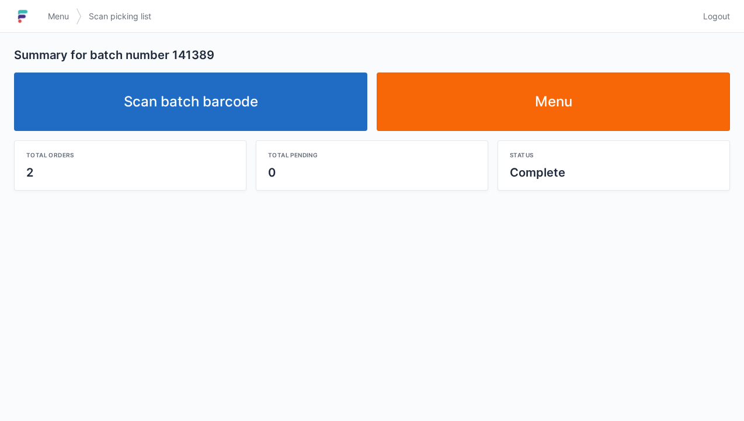
click at [242, 109] on link "Scan batch barcode" at bounding box center [190, 101] width 353 height 58
click at [252, 95] on link "Scan batch barcode" at bounding box center [190, 101] width 353 height 58
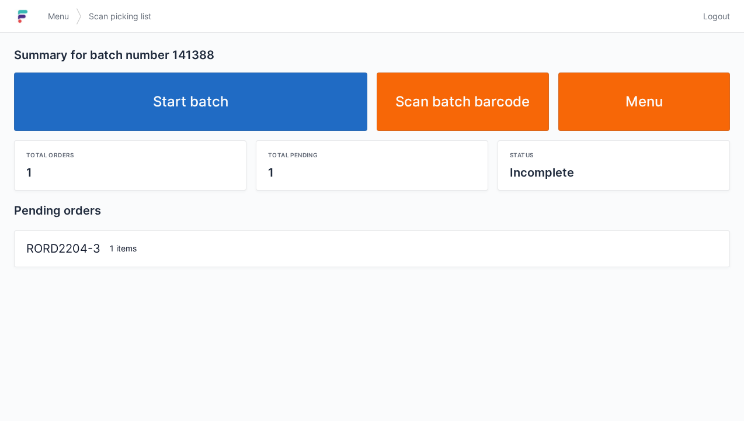
click at [218, 103] on link "Start batch" at bounding box center [190, 101] width 353 height 58
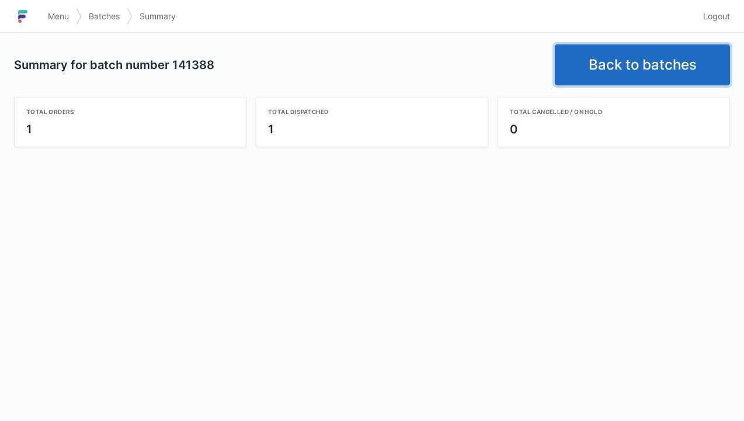
click at [647, 69] on link "Back to batches" at bounding box center [642, 64] width 175 height 41
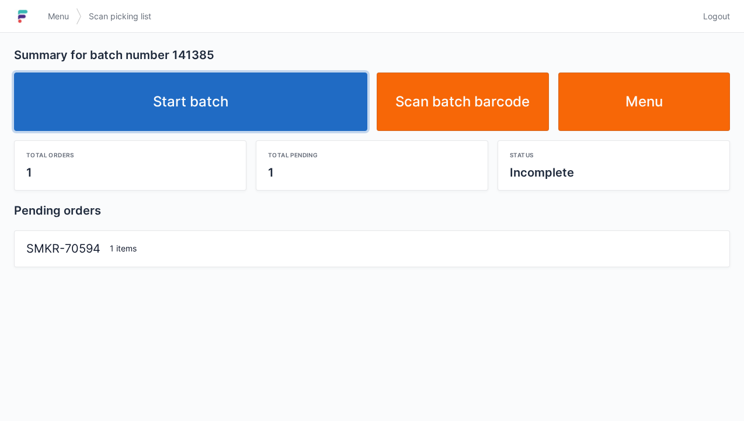
click at [204, 102] on link "Start batch" at bounding box center [190, 101] width 353 height 58
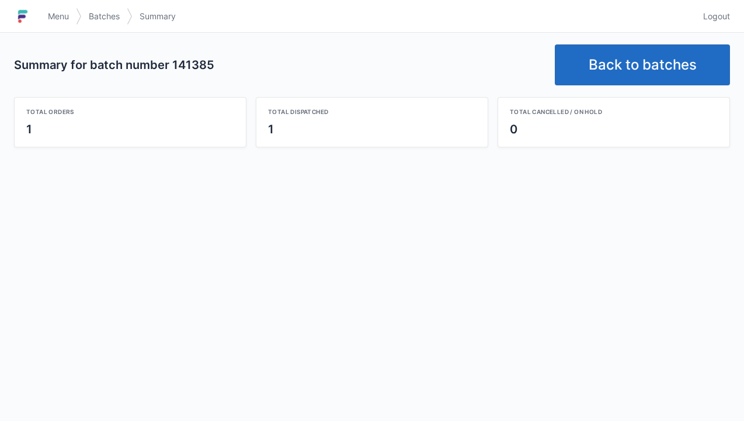
click at [639, 65] on link "Back to batches" at bounding box center [642, 64] width 175 height 41
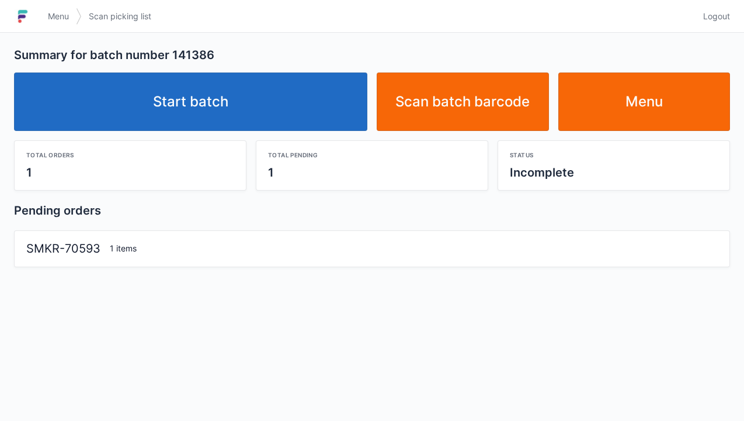
click at [197, 98] on link "Start batch" at bounding box center [190, 101] width 353 height 58
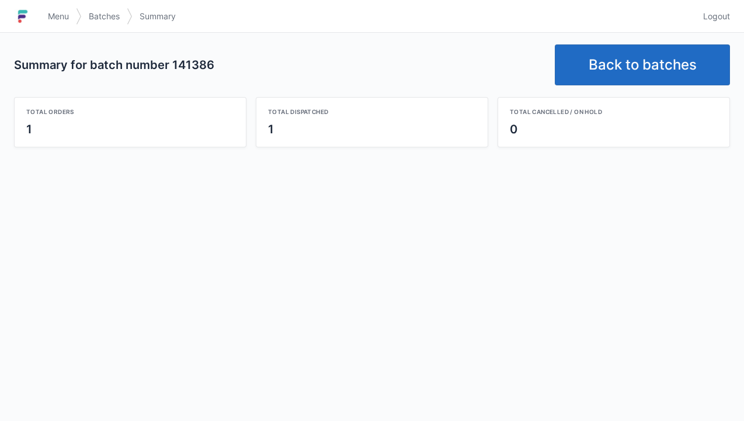
click at [659, 65] on link "Back to batches" at bounding box center [642, 64] width 175 height 41
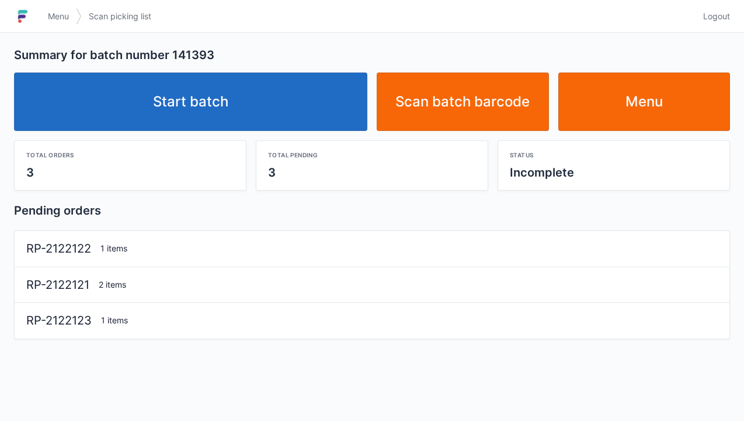
click at [214, 105] on link "Start batch" at bounding box center [190, 101] width 353 height 58
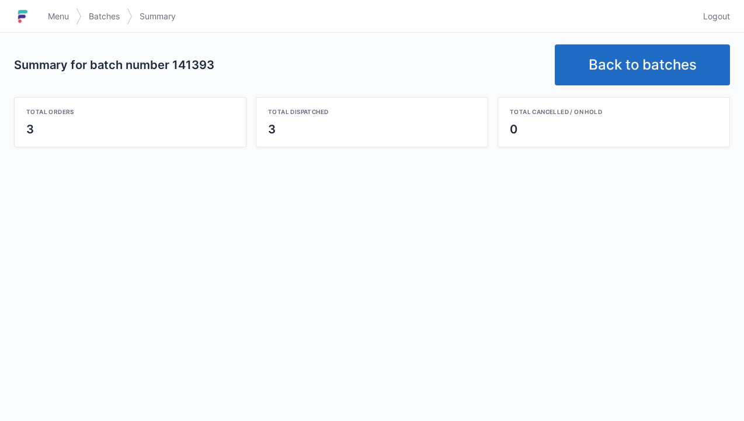
click at [629, 67] on link "Back to batches" at bounding box center [642, 64] width 175 height 41
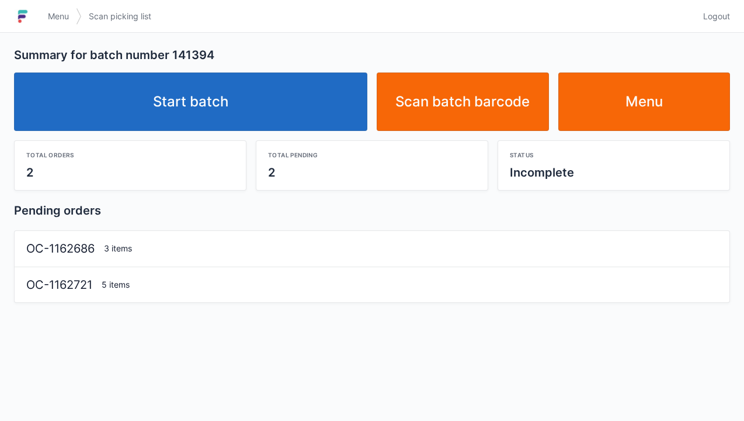
click at [220, 105] on link "Start batch" at bounding box center [190, 101] width 353 height 58
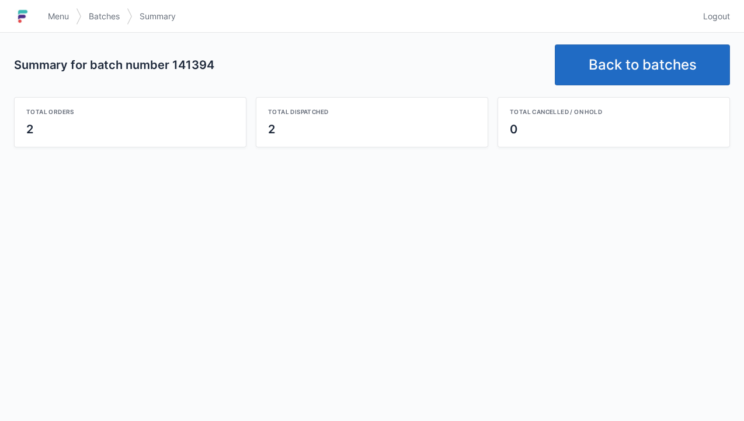
click at [624, 64] on link "Back to batches" at bounding box center [642, 64] width 175 height 41
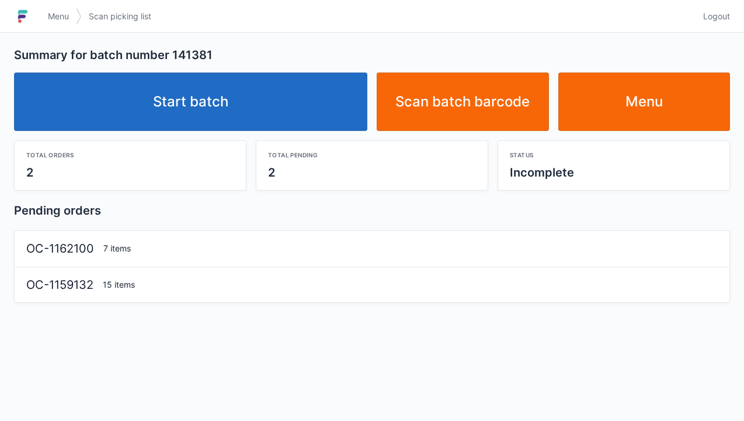
click at [200, 124] on link "Start batch" at bounding box center [190, 101] width 353 height 58
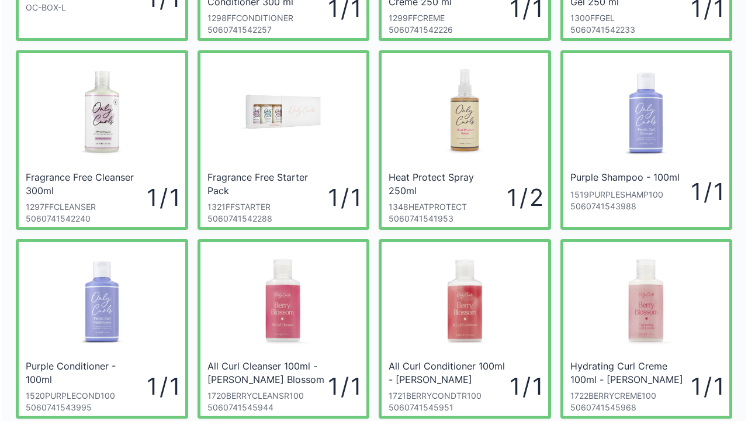
scroll to position [171, 0]
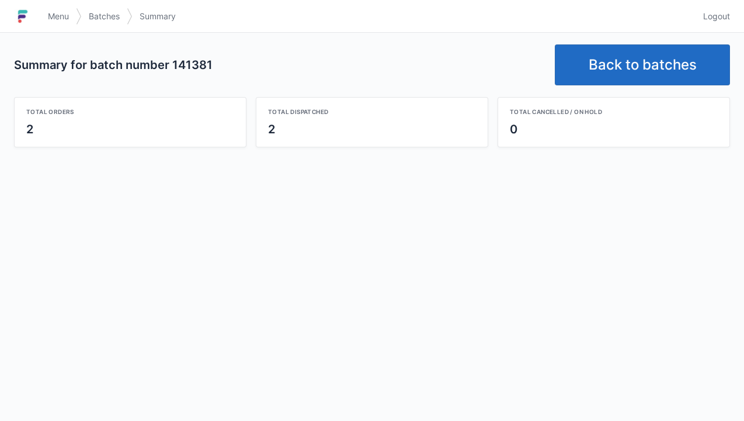
click at [649, 68] on link "Back to batches" at bounding box center [642, 64] width 175 height 41
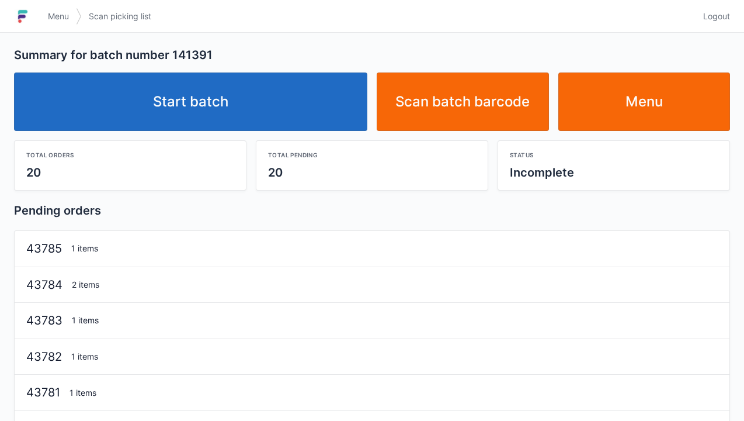
click at [215, 109] on link "Start batch" at bounding box center [190, 101] width 353 height 58
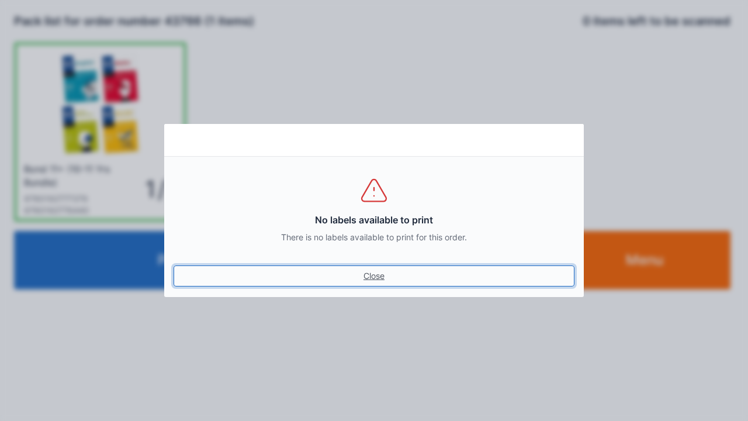
click at [374, 266] on link "Close" at bounding box center [373, 275] width 401 height 21
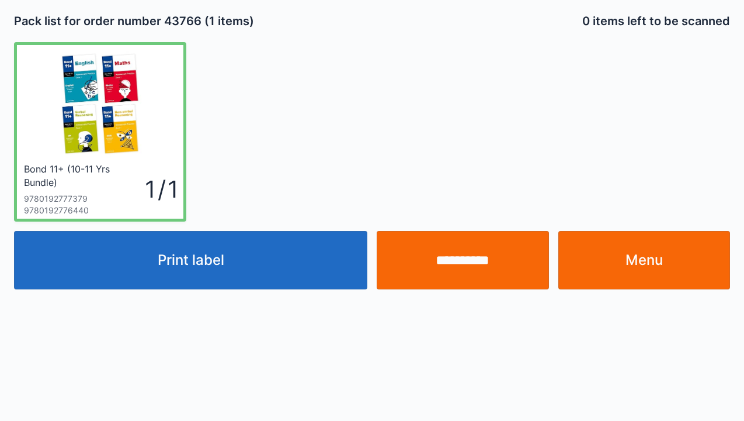
click at [225, 263] on button "Print label" at bounding box center [190, 260] width 353 height 58
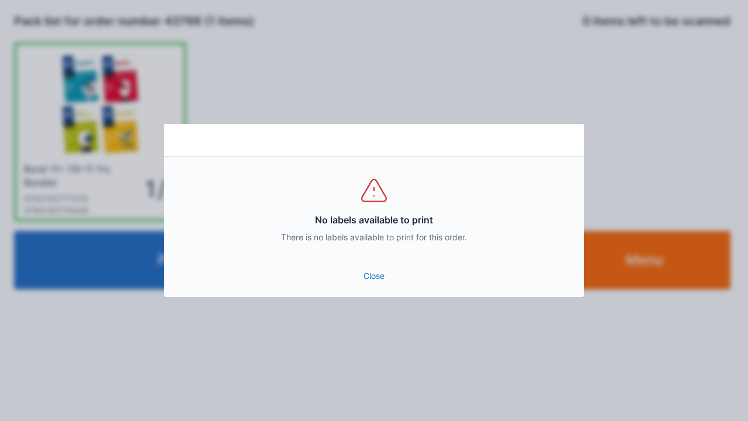
click at [385, 284] on link "Close" at bounding box center [373, 275] width 401 height 21
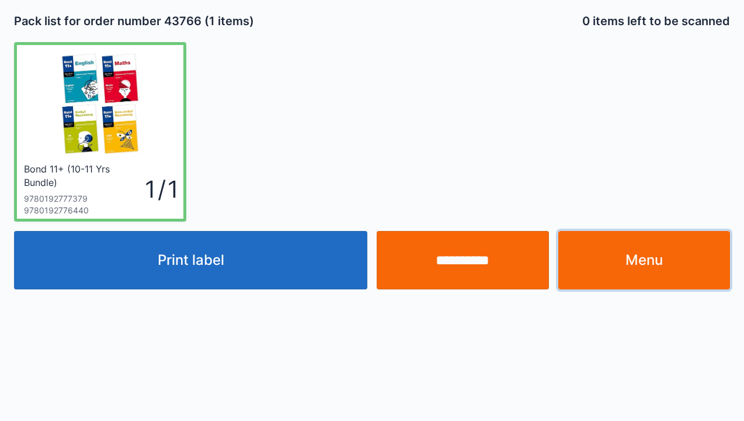
click at [642, 262] on link "Menu" at bounding box center [644, 260] width 172 height 58
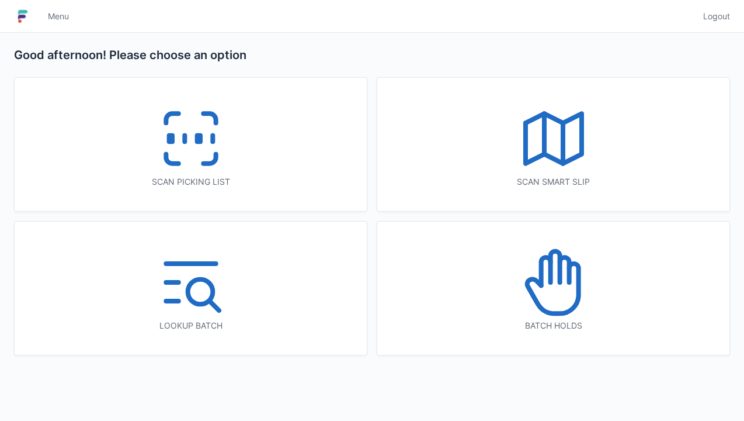
click at [183, 154] on icon at bounding box center [191, 138] width 75 height 75
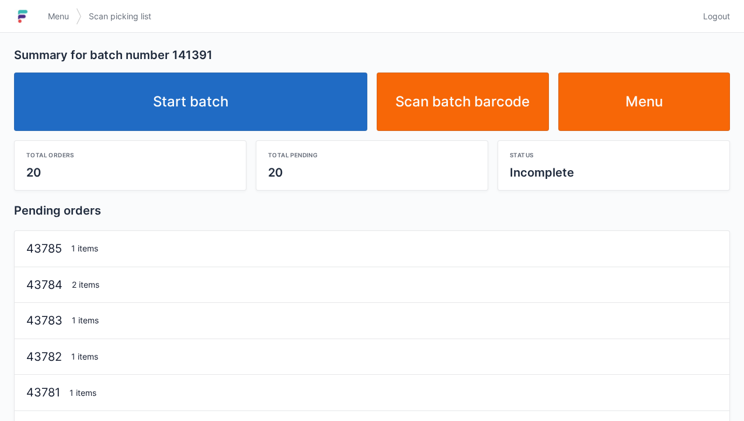
click at [203, 100] on link "Start batch" at bounding box center [190, 101] width 353 height 58
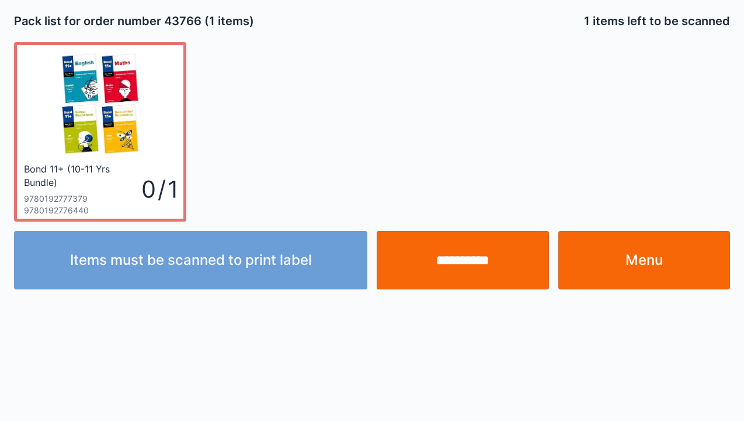
click at [652, 272] on link "Menu" at bounding box center [644, 260] width 172 height 58
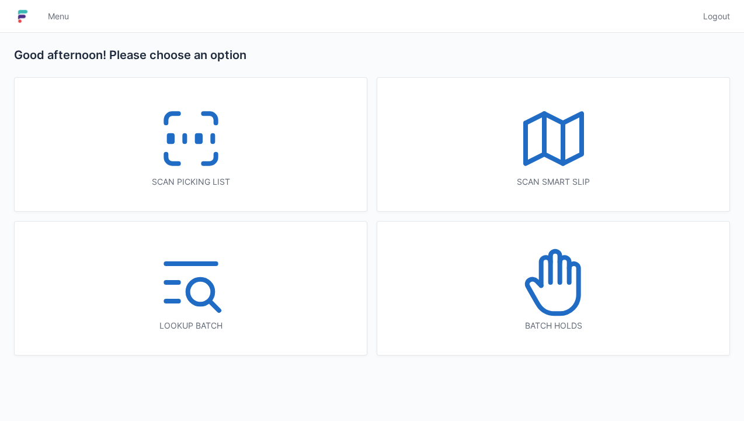
click at [200, 150] on icon at bounding box center [191, 138] width 75 height 75
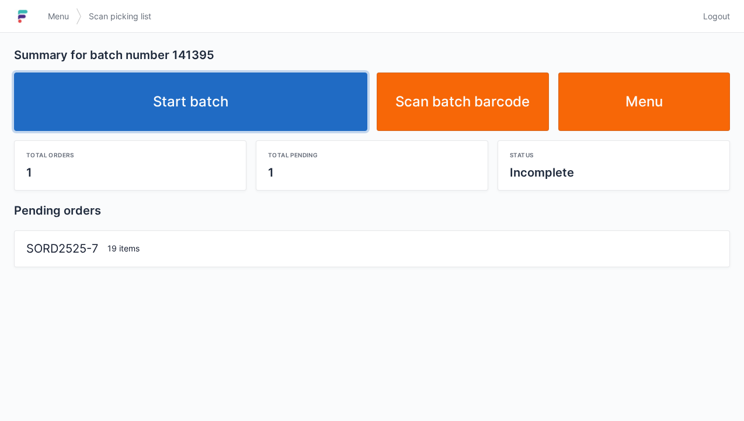
click at [235, 99] on link "Start batch" at bounding box center [190, 101] width 353 height 58
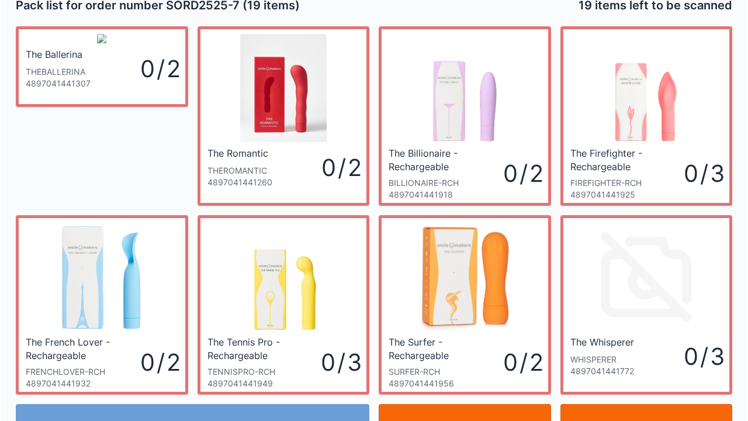
scroll to position [15, 0]
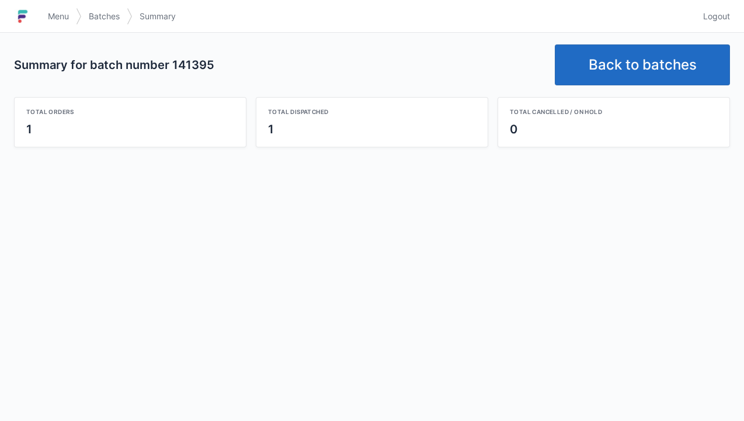
click at [632, 70] on link "Back to batches" at bounding box center [642, 64] width 175 height 41
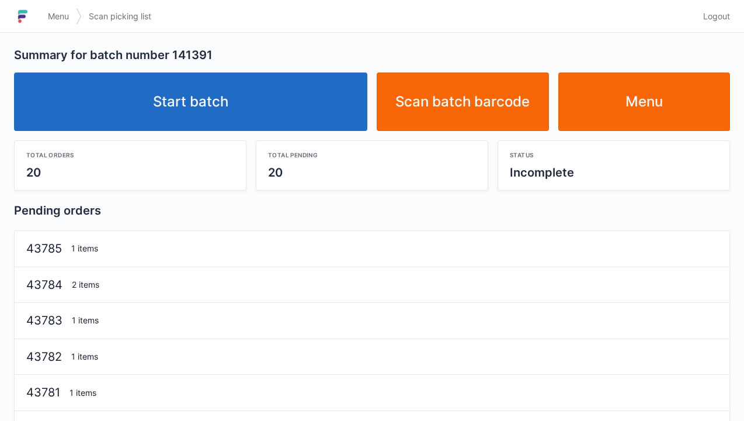
click at [207, 120] on link "Start batch" at bounding box center [190, 101] width 353 height 58
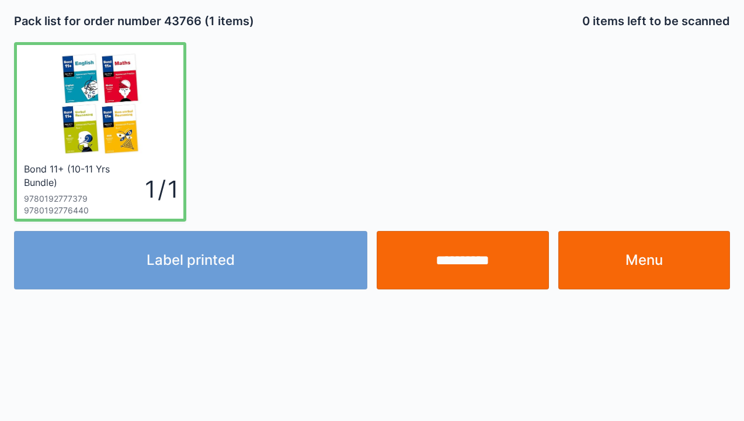
click at [468, 277] on input "**********" at bounding box center [463, 260] width 172 height 58
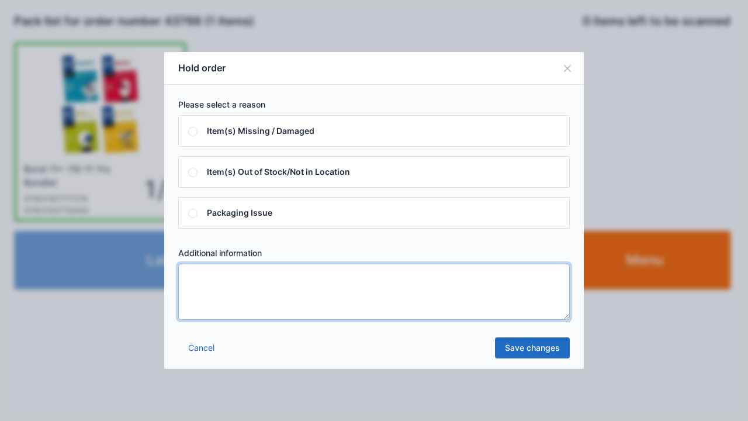
click at [199, 277] on textarea at bounding box center [373, 291] width 391 height 56
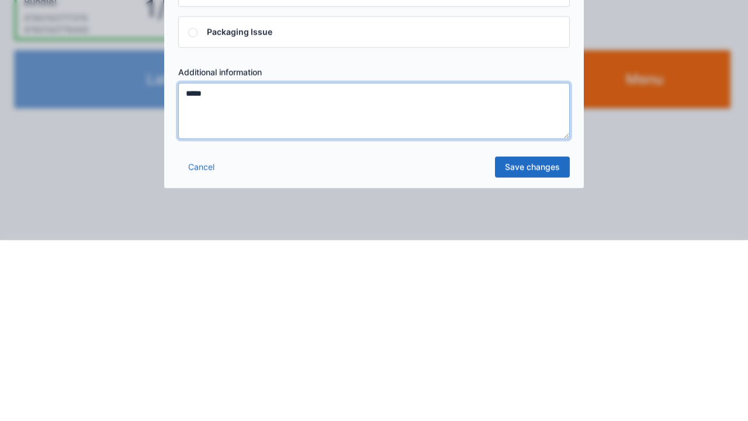
type textarea "*****"
click at [537, 349] on link "Save changes" at bounding box center [532, 347] width 75 height 21
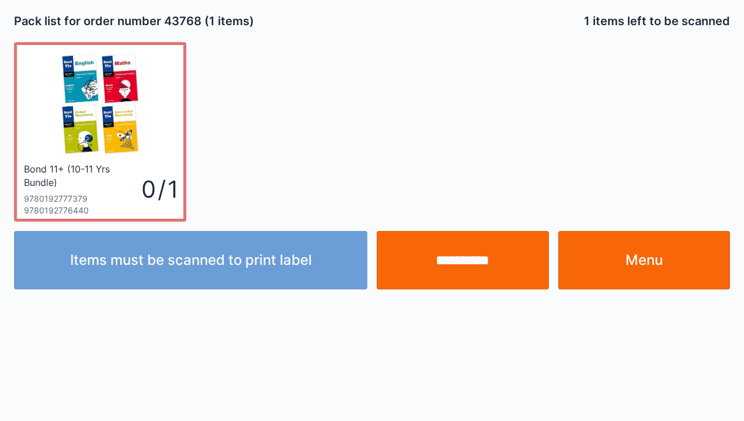
click at [463, 273] on input "**********" at bounding box center [463, 260] width 172 height 58
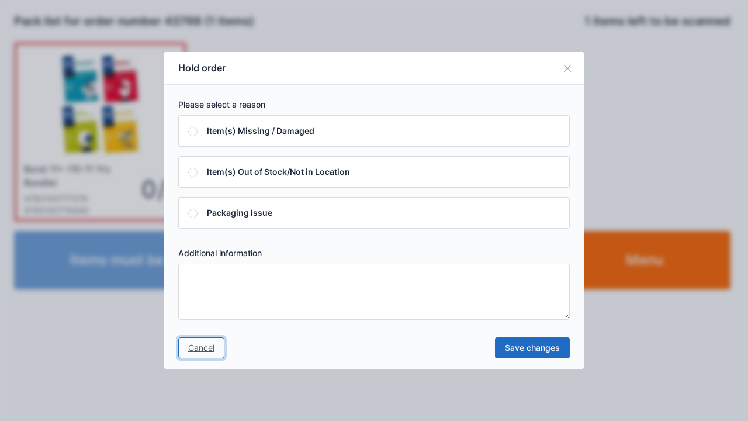
click at [210, 355] on link "Cancel" at bounding box center [201, 347] width 46 height 21
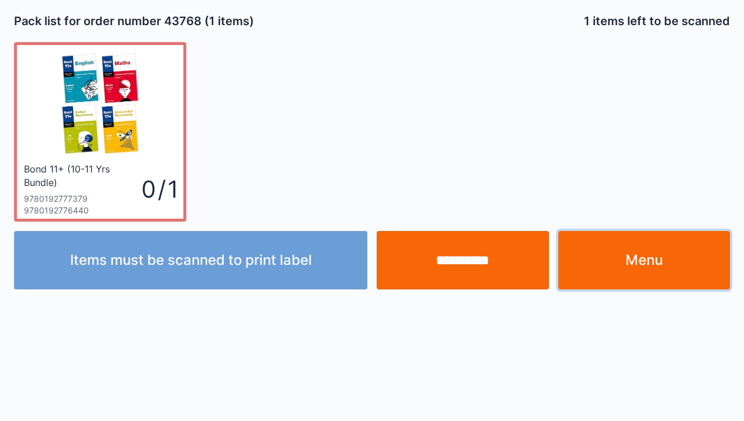
click at [631, 264] on link "Menu" at bounding box center [644, 260] width 172 height 58
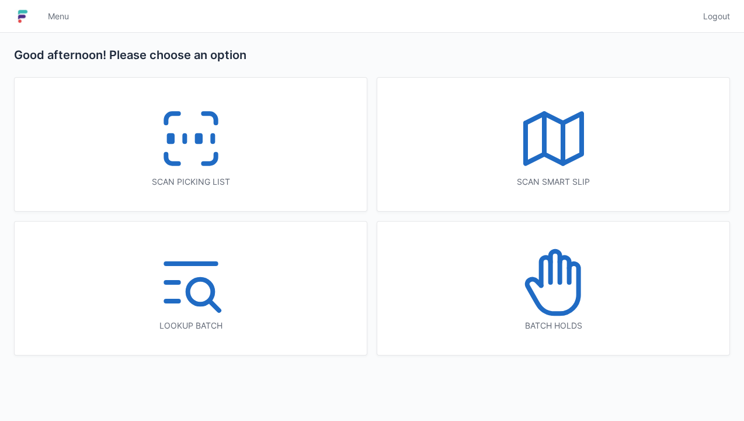
click at [541, 306] on icon at bounding box center [552, 288] width 51 height 50
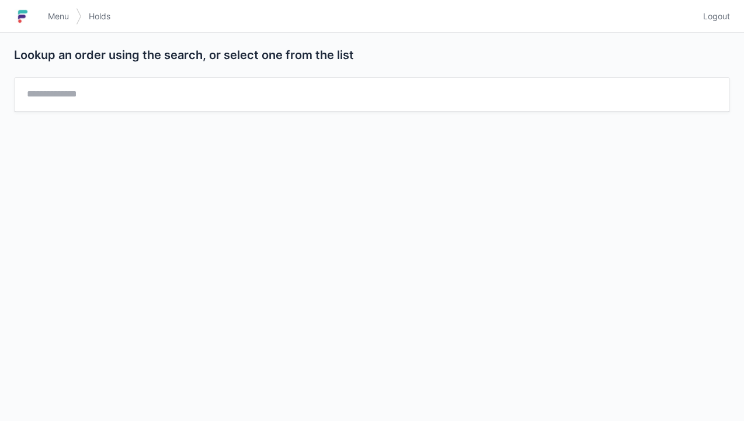
click at [317, 417] on div "Lookup an order using the search, or select one from the list" at bounding box center [372, 227] width 744 height 388
click at [314, 419] on div "Lookup an order using the search, or select one from the list" at bounding box center [372, 227] width 744 height 388
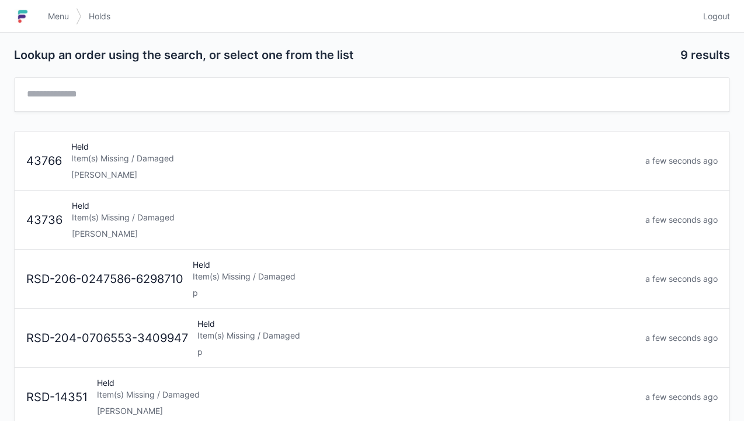
click at [147, 161] on div "Item(s) Missing / Damaged" at bounding box center [353, 158] width 565 height 12
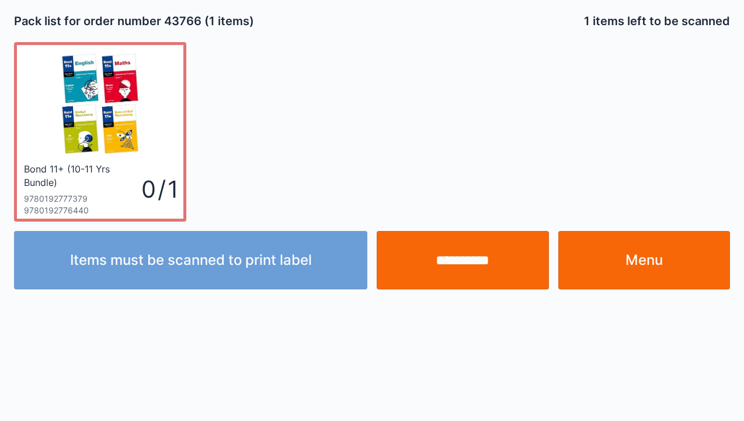
click at [123, 147] on img at bounding box center [100, 104] width 87 height 108
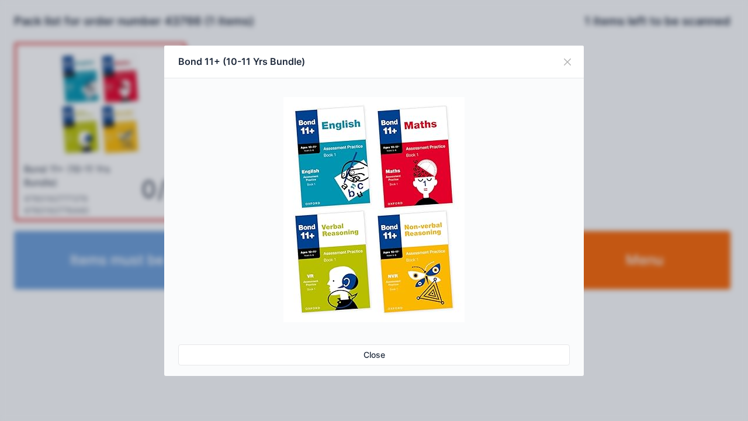
click at [569, 65] on button "Close" at bounding box center [567, 62] width 33 height 33
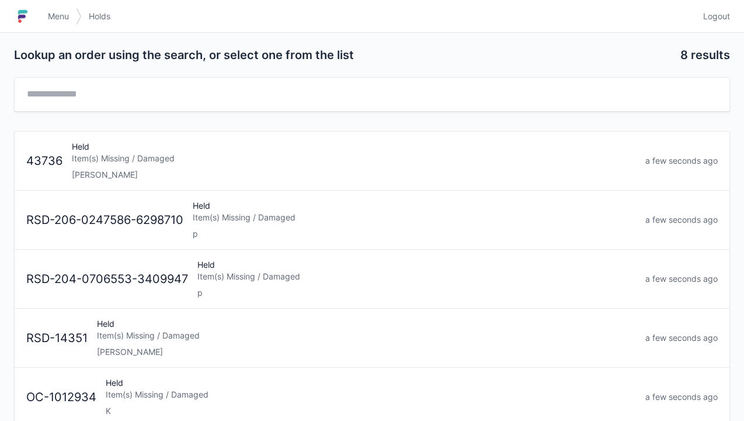
click at [65, 19] on span "Menu" at bounding box center [58, 17] width 21 height 12
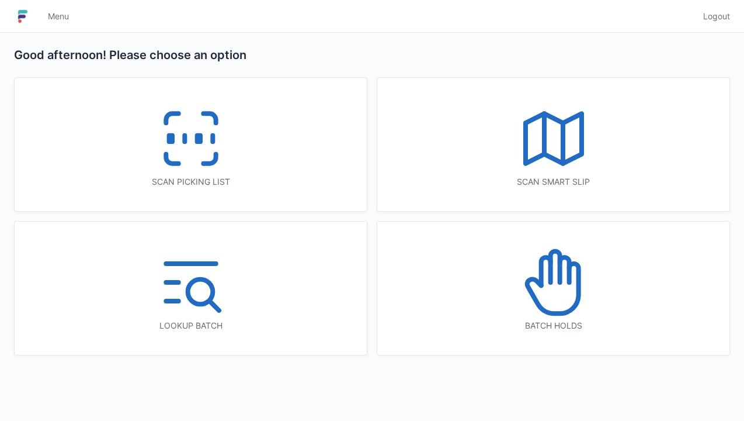
click at [188, 150] on icon at bounding box center [191, 138] width 75 height 75
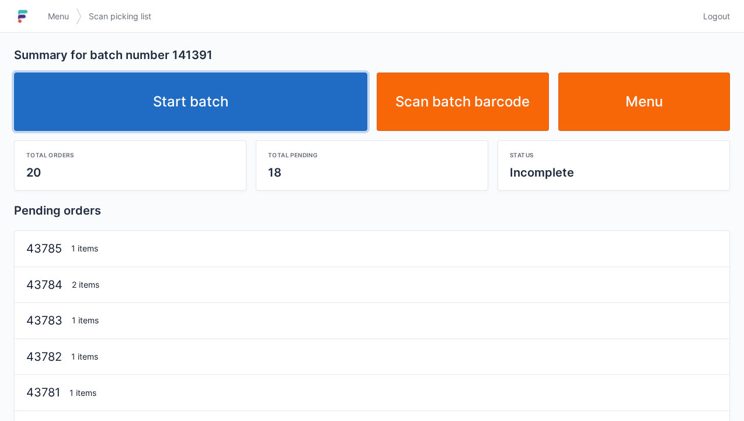
click at [221, 98] on link "Start batch" at bounding box center [190, 101] width 353 height 58
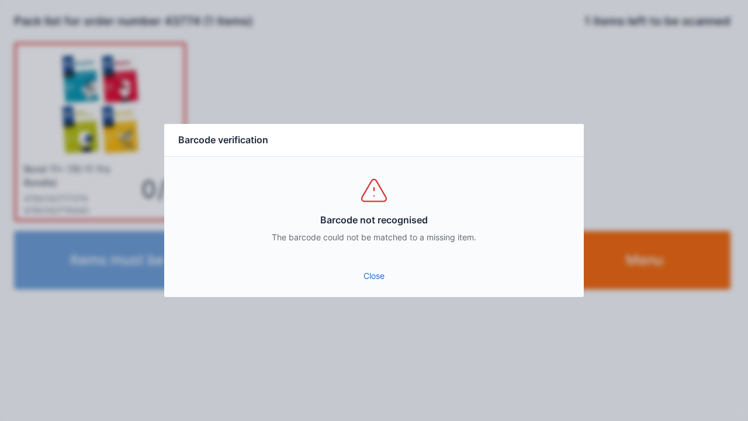
click at [374, 280] on link "Close" at bounding box center [373, 275] width 401 height 21
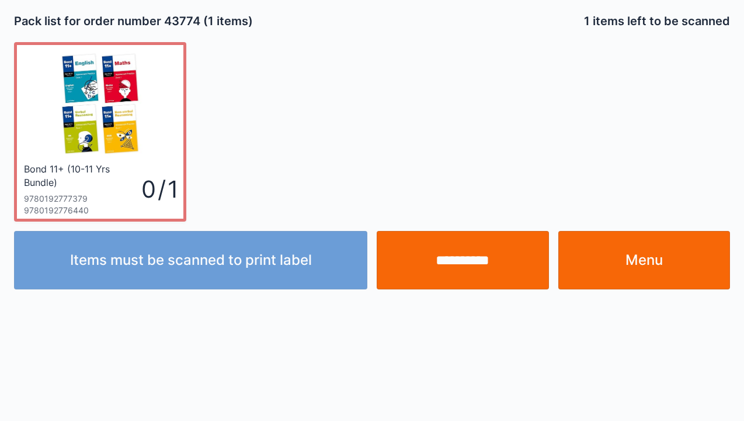
click at [662, 273] on link "Menu" at bounding box center [644, 260] width 172 height 58
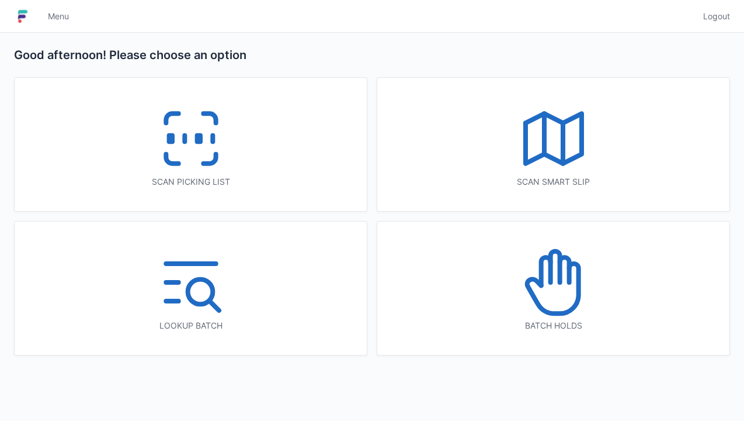
click at [216, 162] on icon at bounding box center [191, 138] width 75 height 75
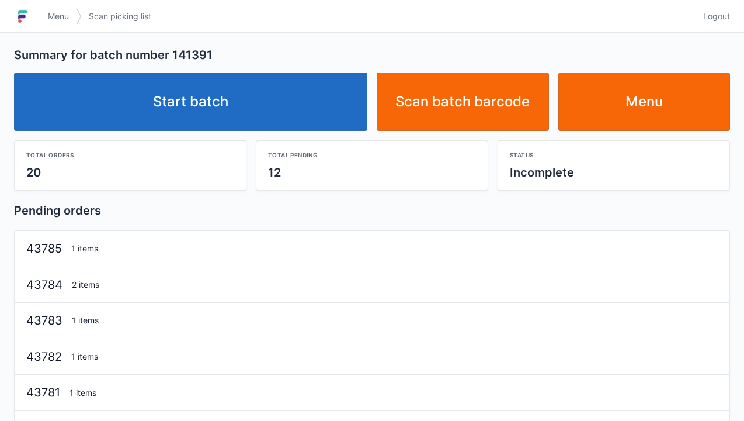
click at [190, 107] on link "Start batch" at bounding box center [190, 101] width 353 height 58
